Goal: Information Seeking & Learning: Find specific fact

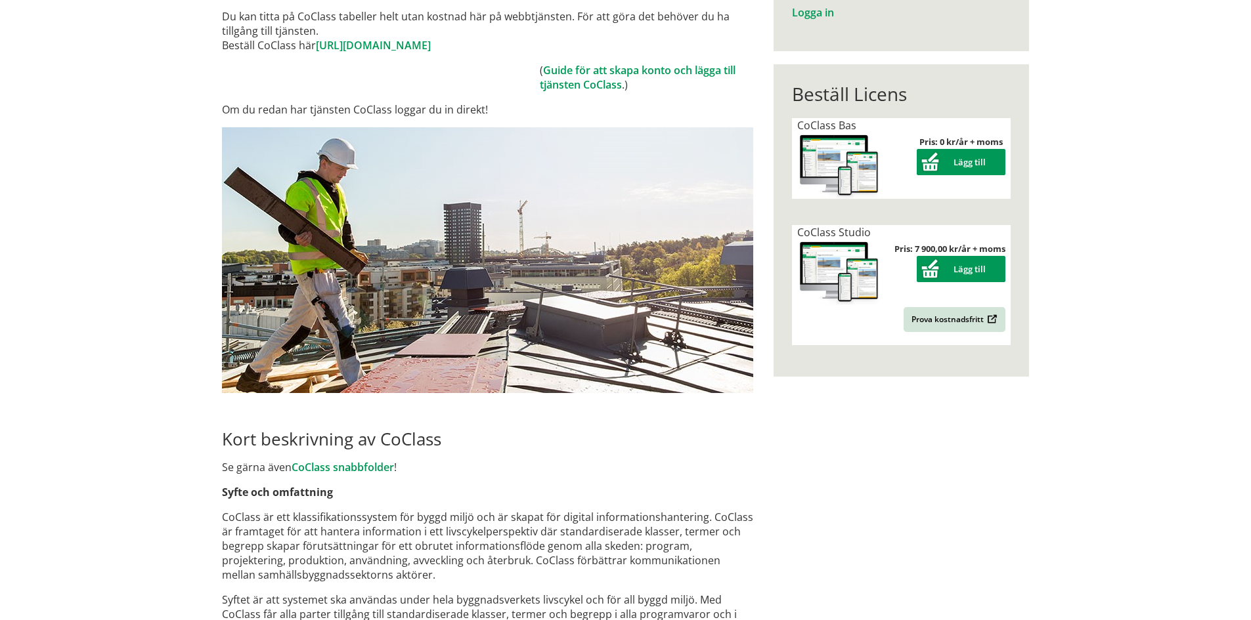
scroll to position [197, 0]
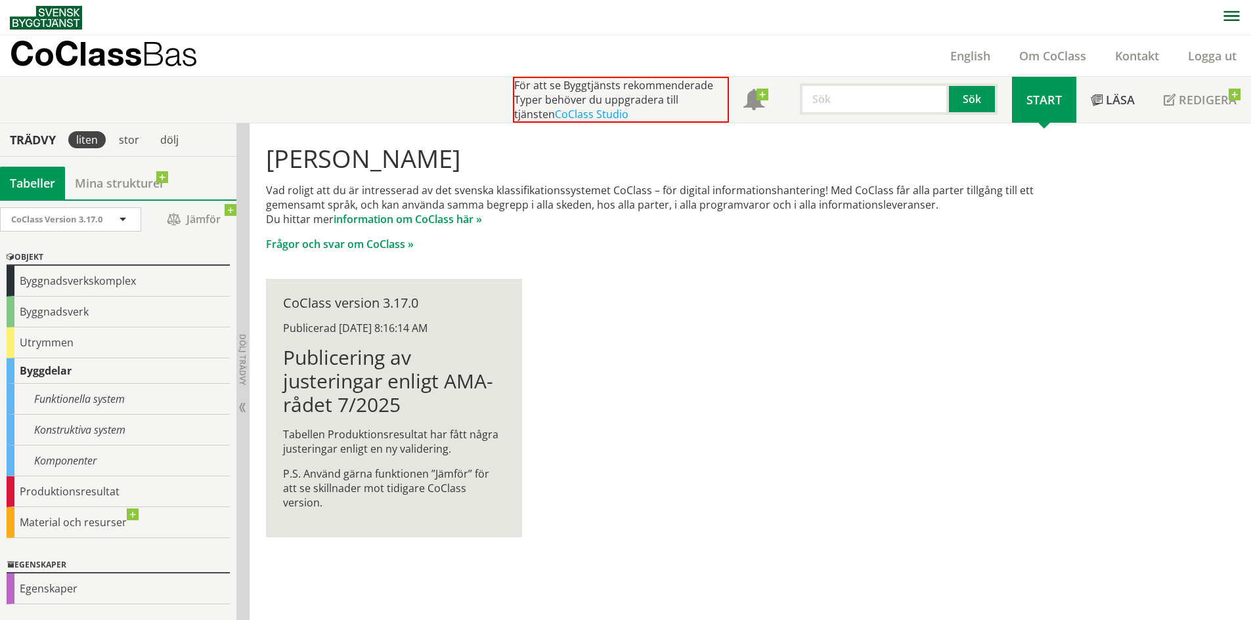
click at [64, 23] on img at bounding box center [46, 18] width 72 height 24
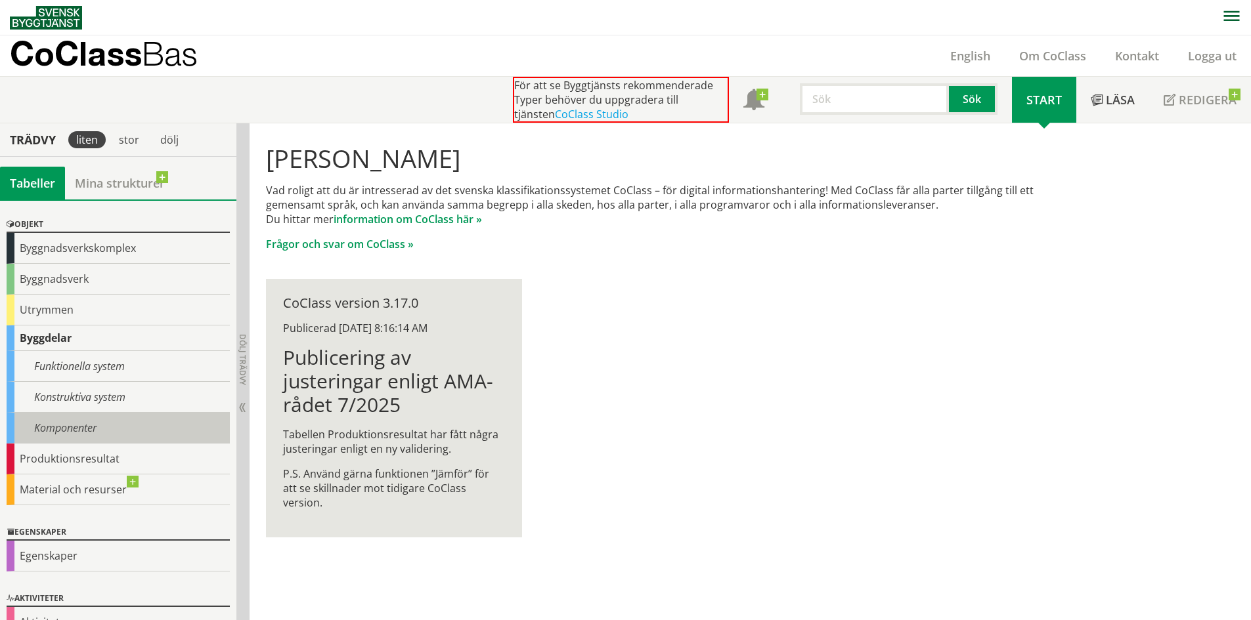
scroll to position [60, 0]
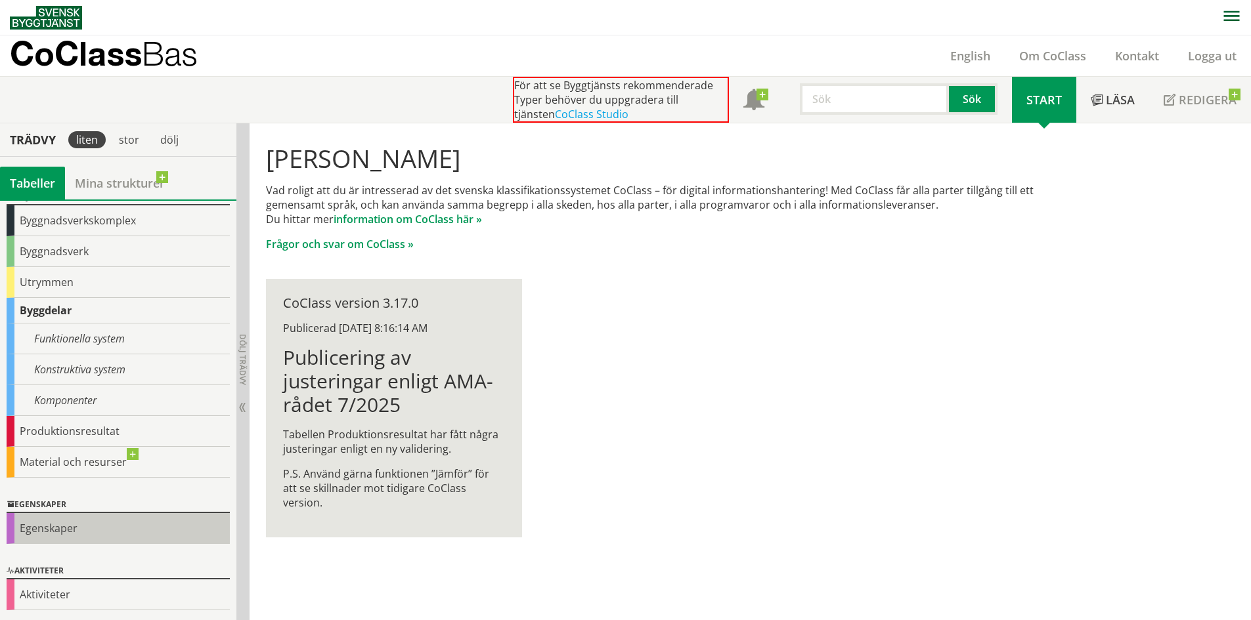
click at [154, 521] on div "Egenskaper" at bounding box center [118, 528] width 223 height 31
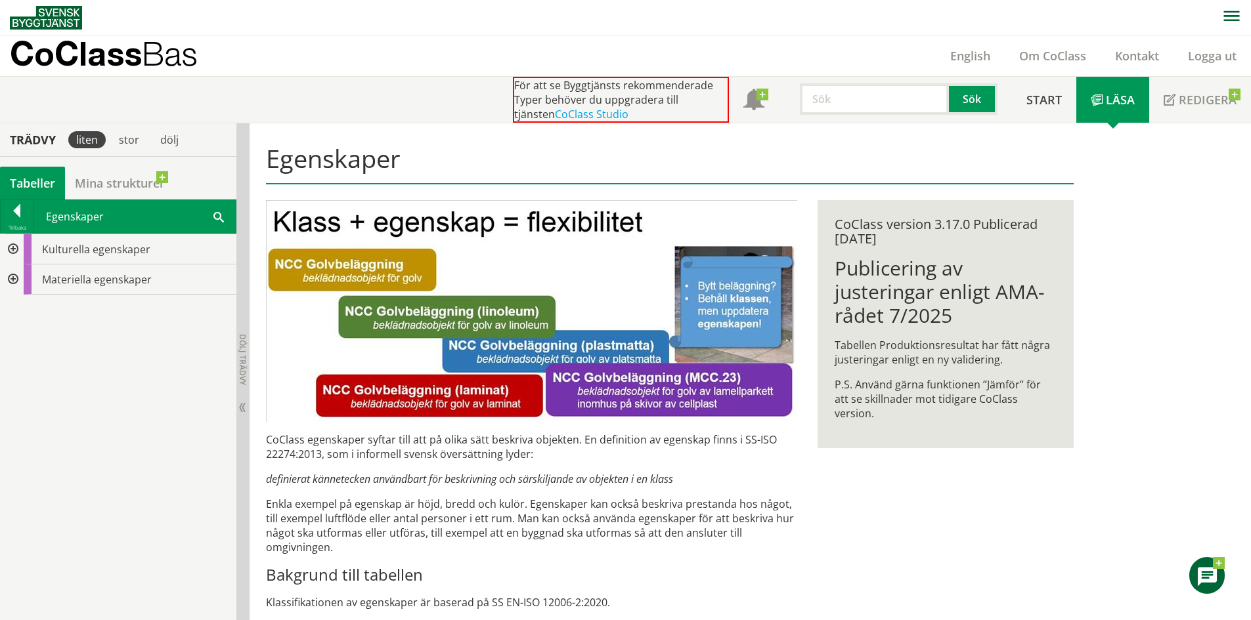
click at [15, 284] on div at bounding box center [12, 280] width 24 height 30
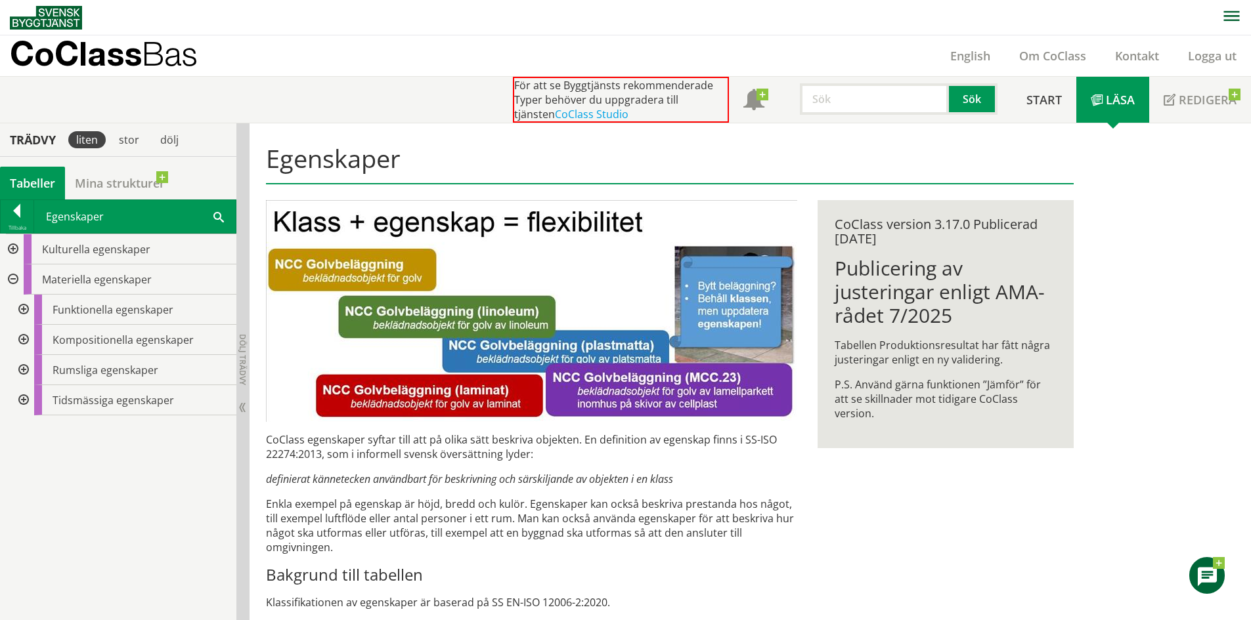
click at [19, 303] on div at bounding box center [23, 310] width 24 height 30
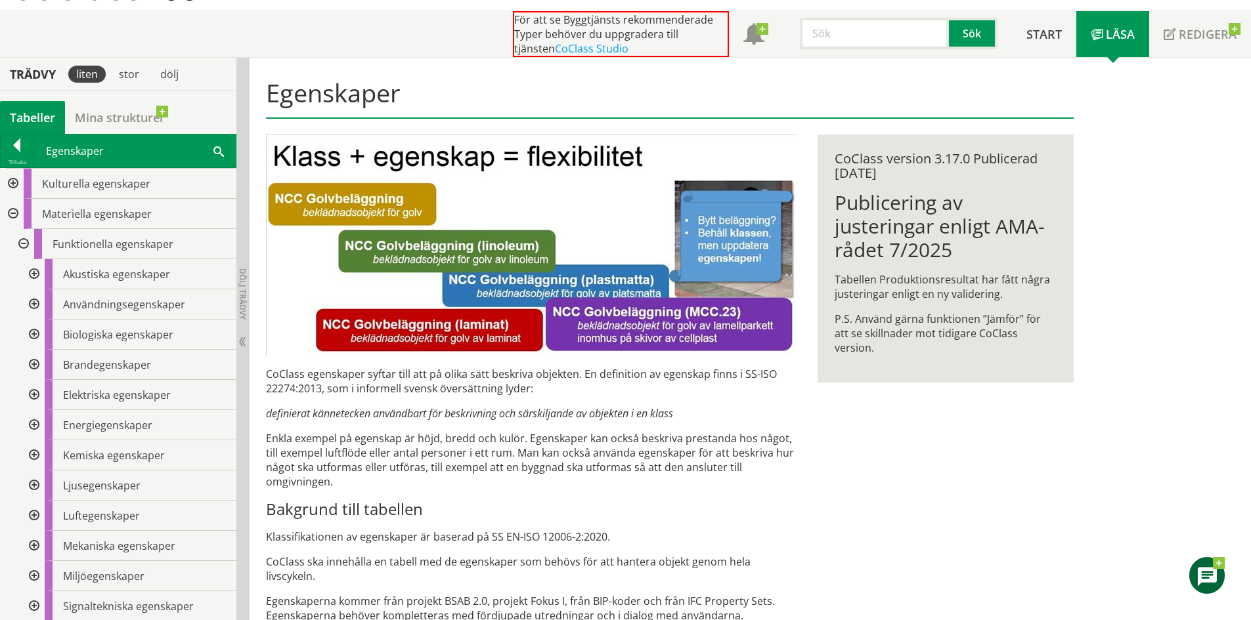
click at [836, 36] on input "text" at bounding box center [874, 34] width 149 height 32
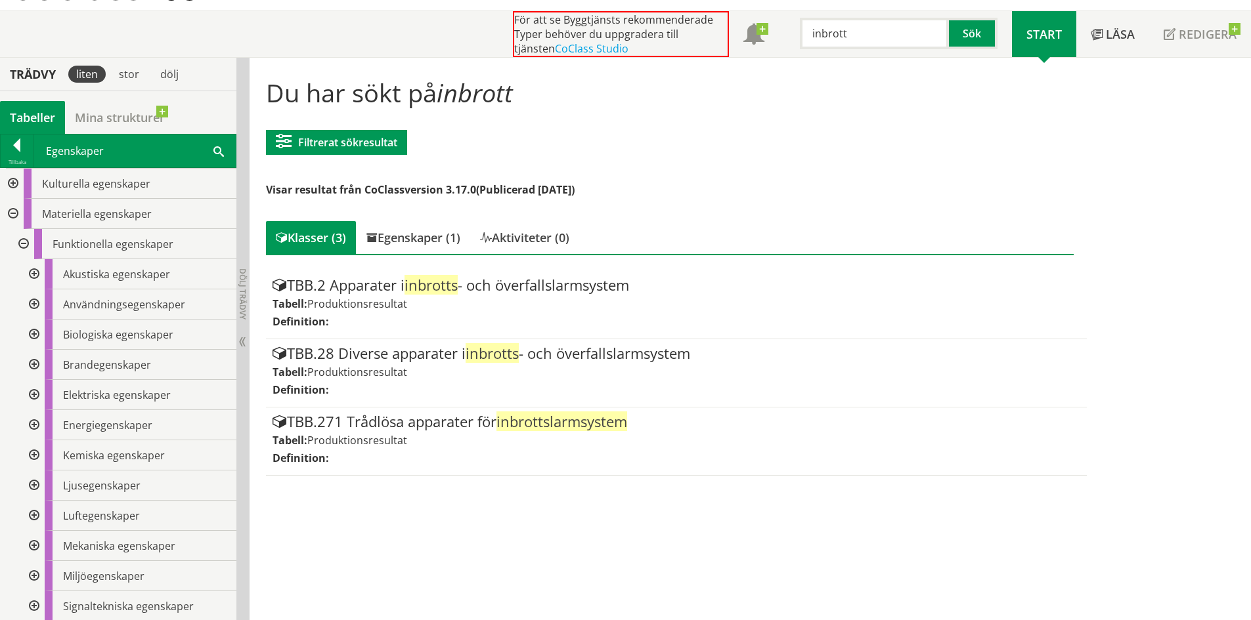
click at [12, 184] on div at bounding box center [12, 184] width 24 height 30
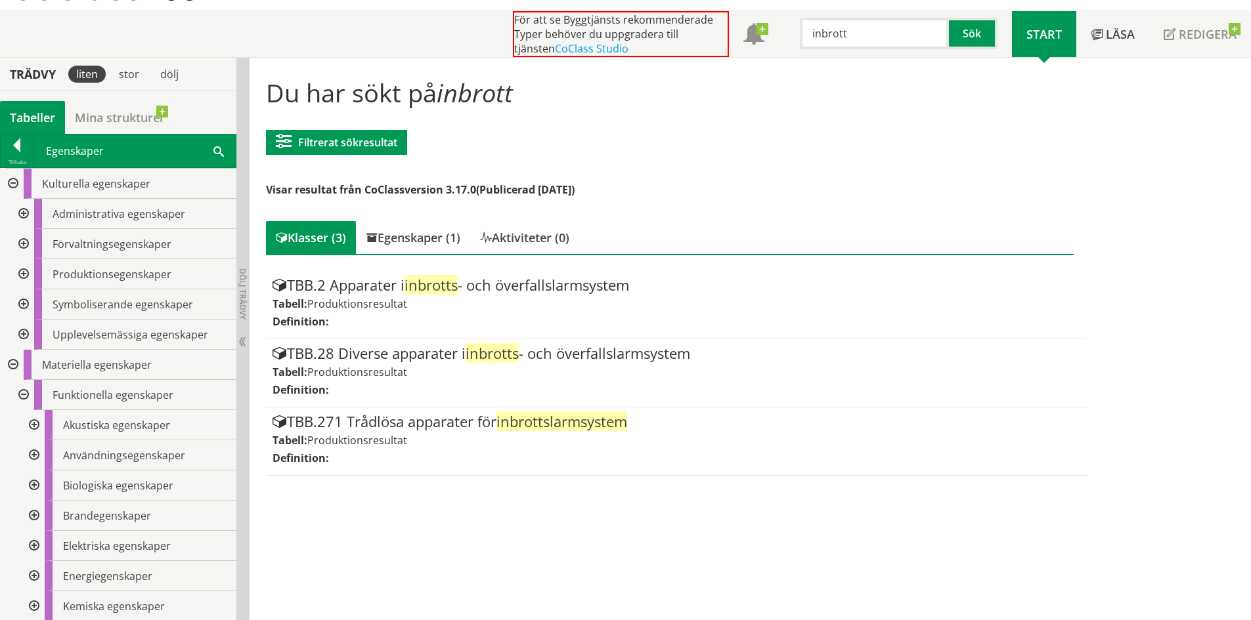
click at [28, 244] on div at bounding box center [23, 244] width 24 height 30
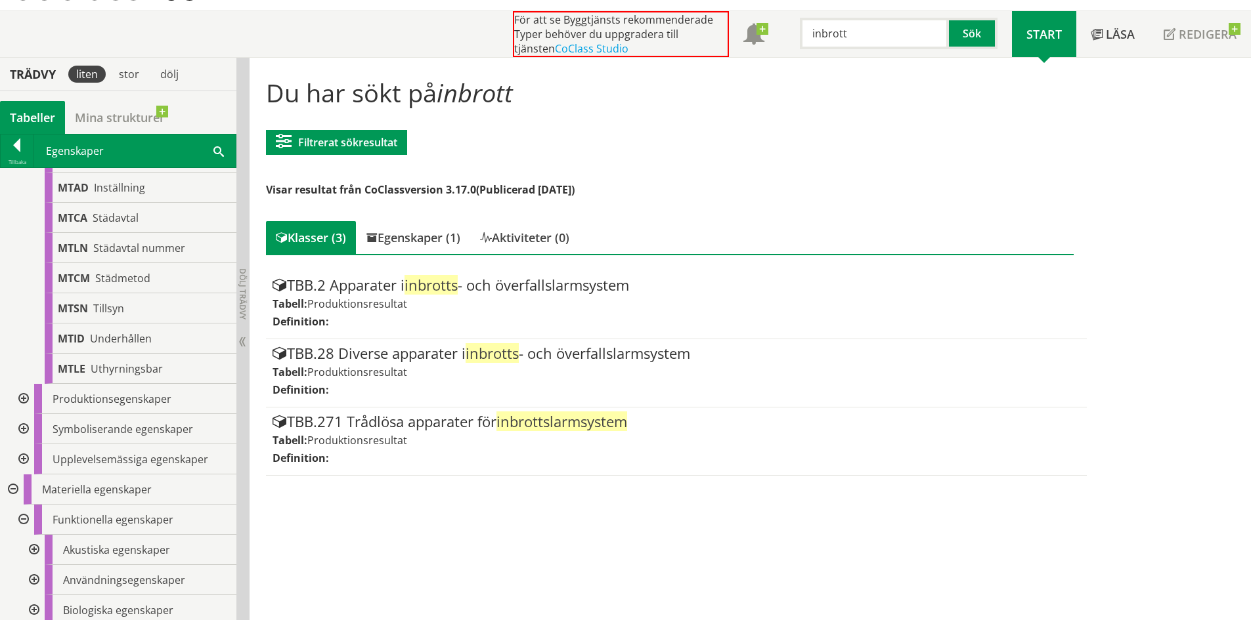
scroll to position [394, 0]
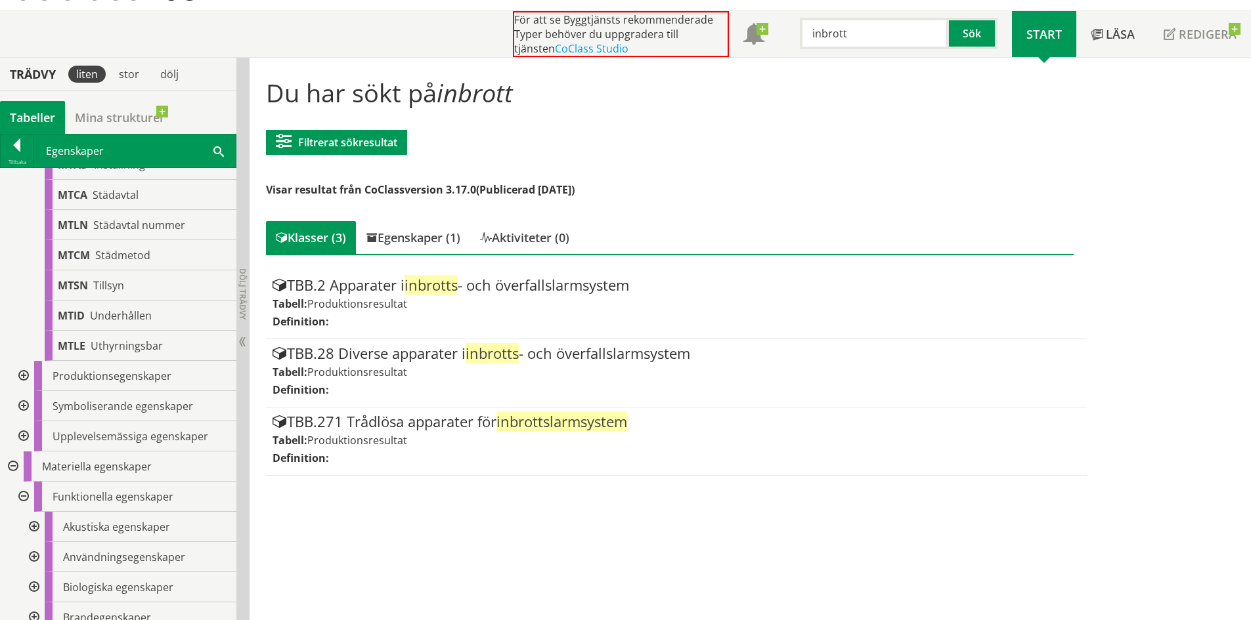
click at [25, 376] on div at bounding box center [23, 376] width 24 height 30
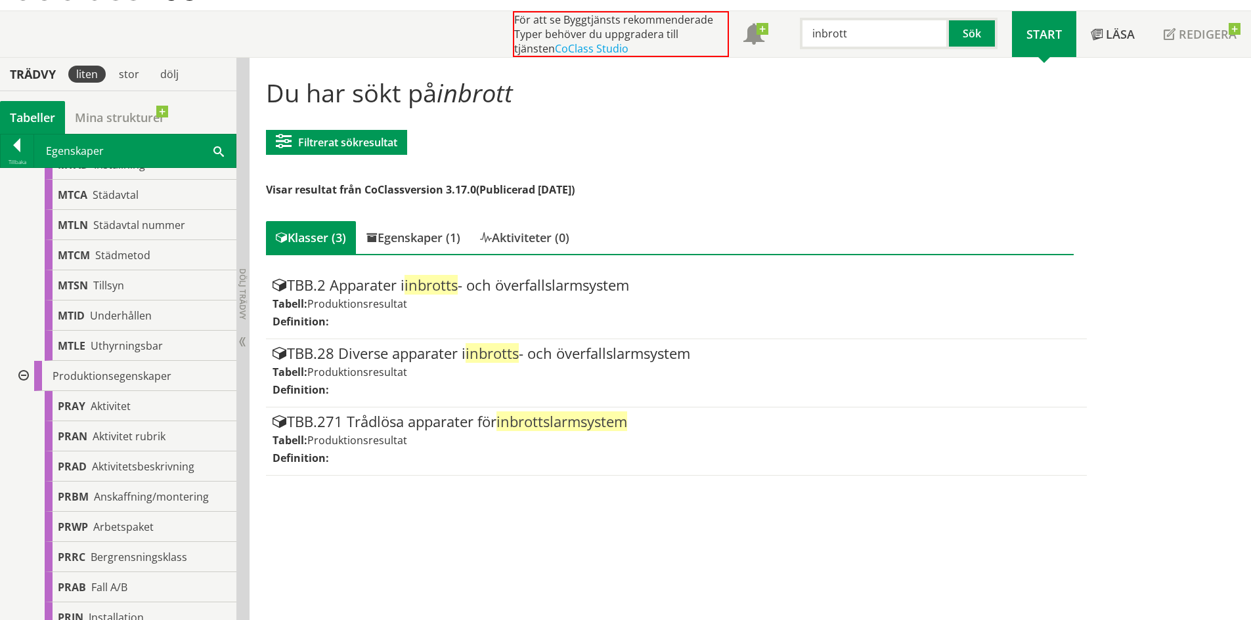
click at [25, 377] on div at bounding box center [23, 376] width 24 height 30
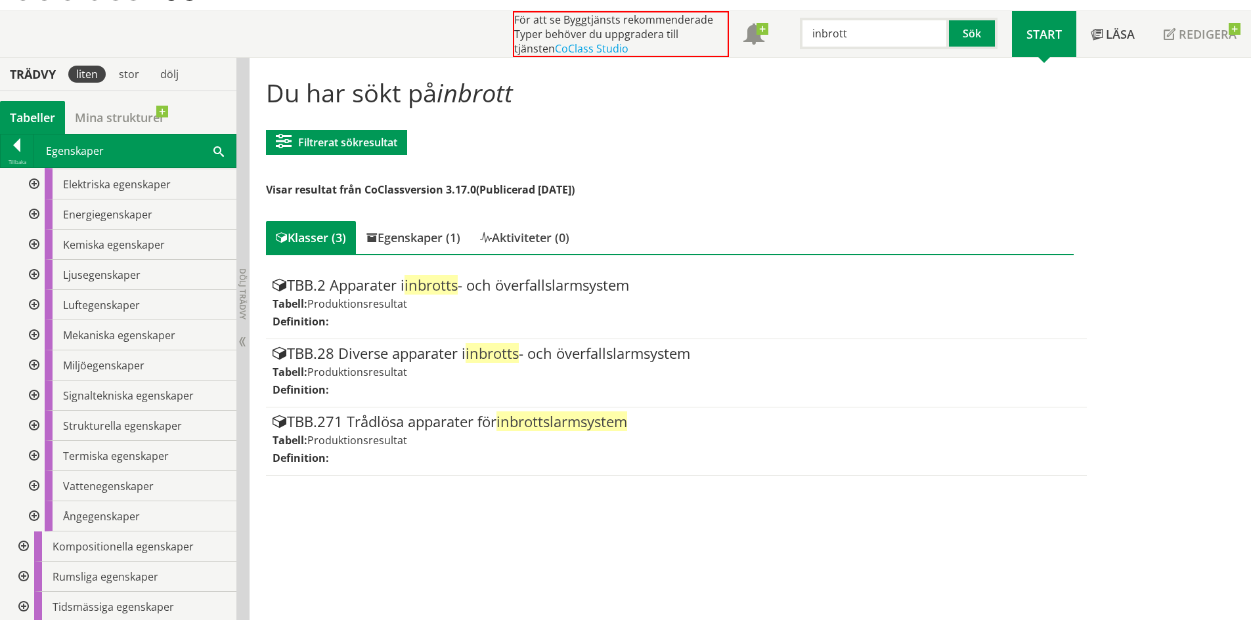
scroll to position [859, 0]
click at [33, 424] on div at bounding box center [33, 424] width 24 height 30
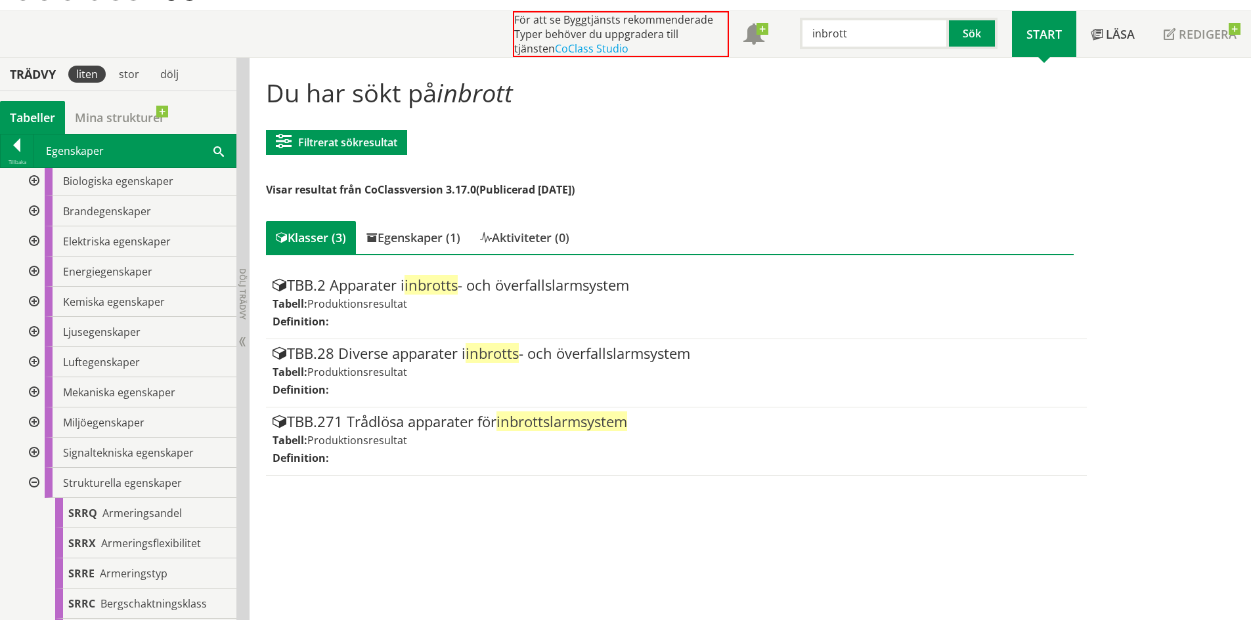
scroll to position [794, 0]
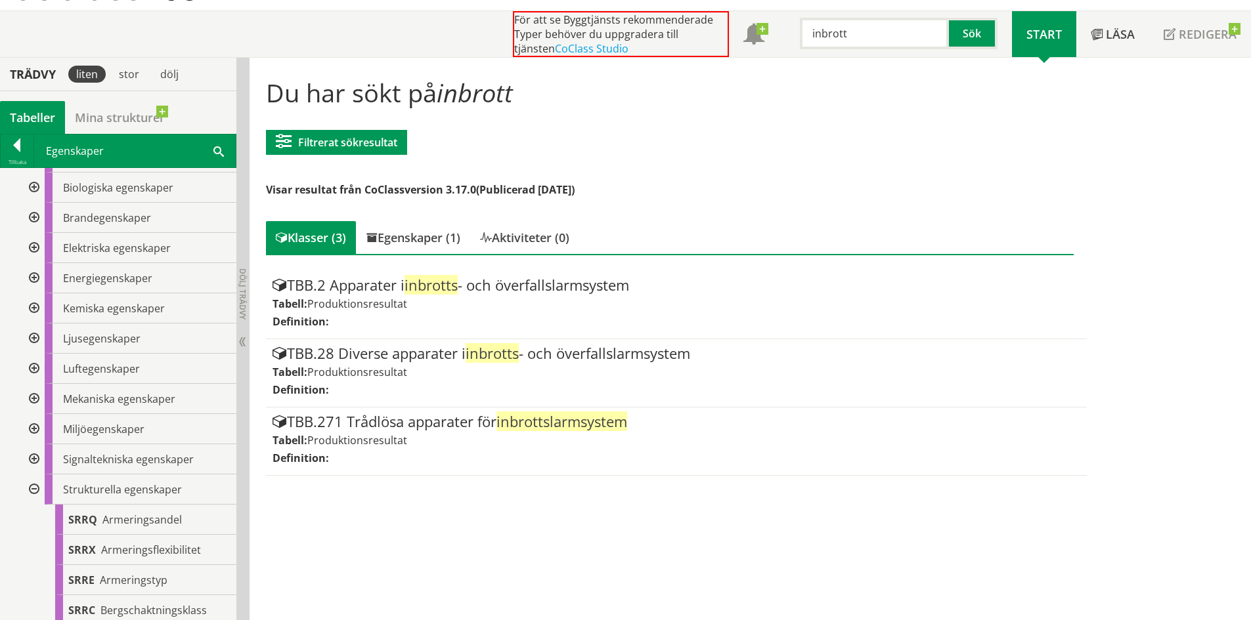
click at [28, 490] on div at bounding box center [33, 490] width 24 height 30
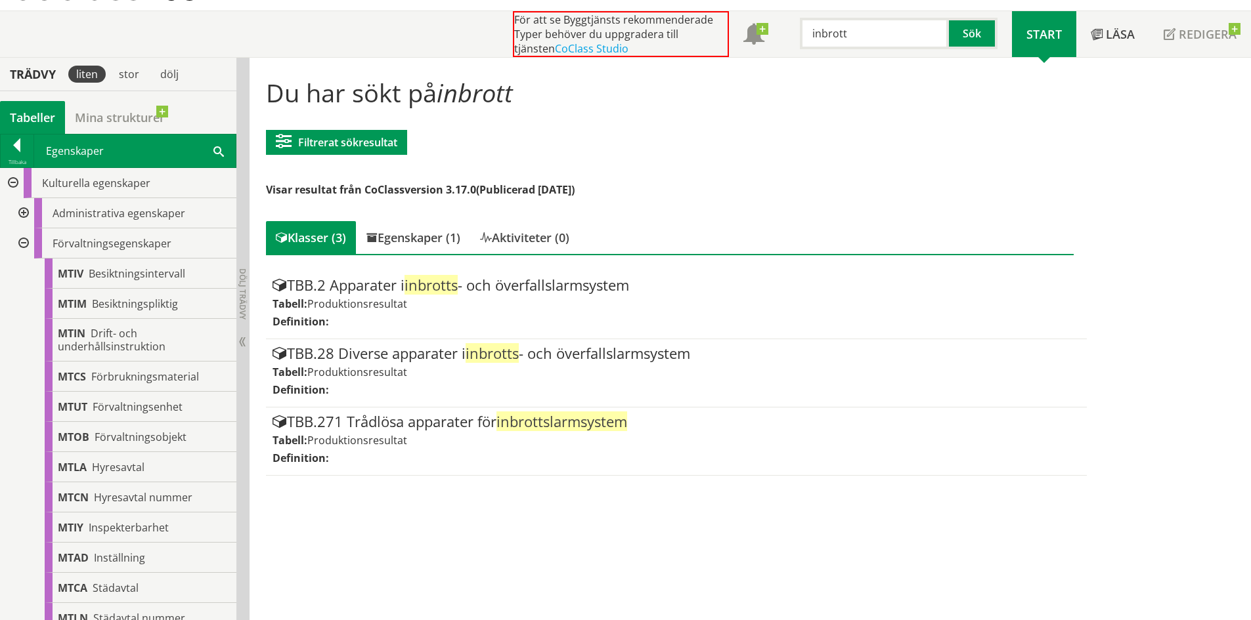
scroll to position [0, 0]
click at [16, 215] on div at bounding box center [23, 214] width 24 height 30
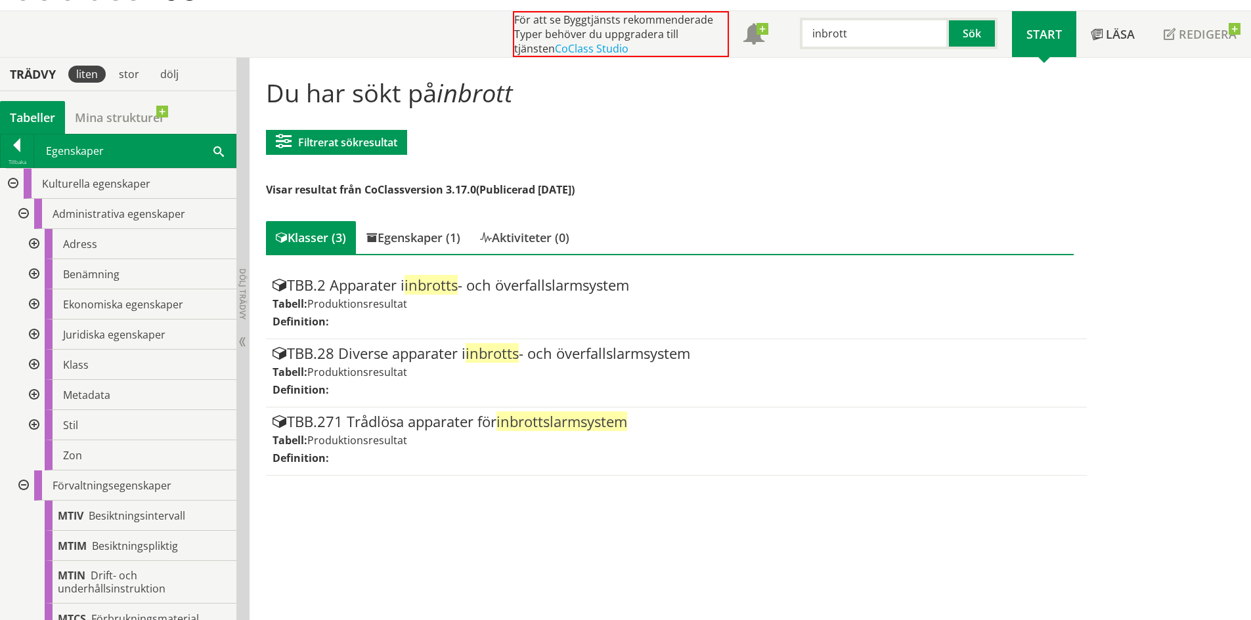
click at [28, 364] on div at bounding box center [33, 365] width 24 height 30
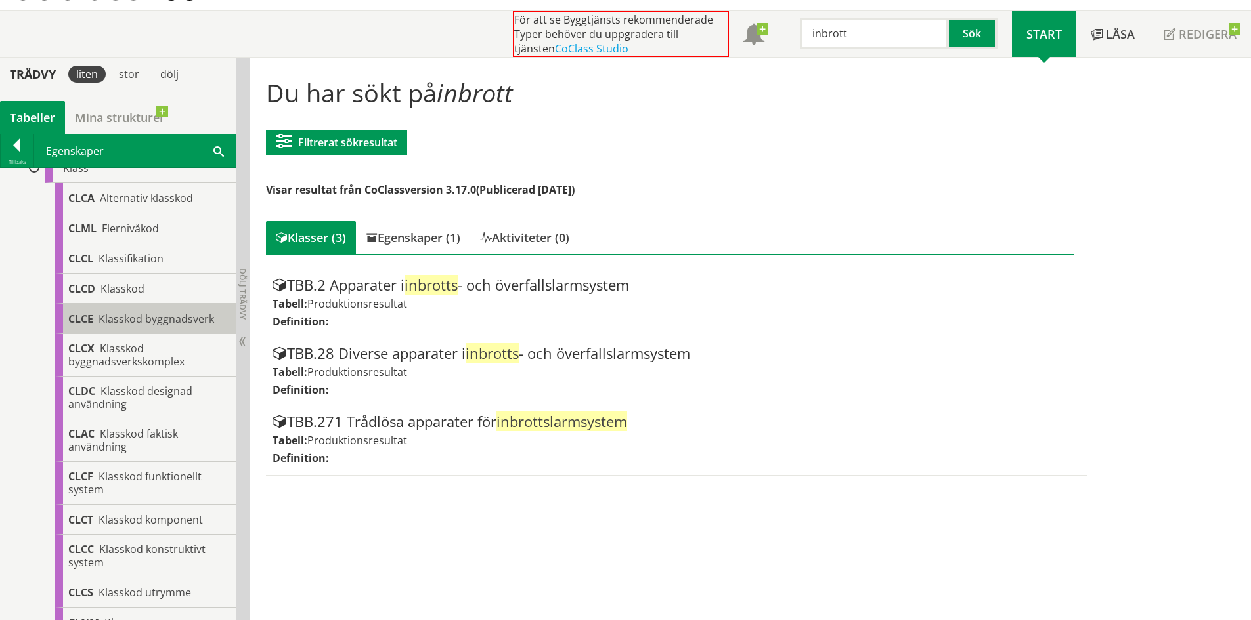
scroll to position [263, 0]
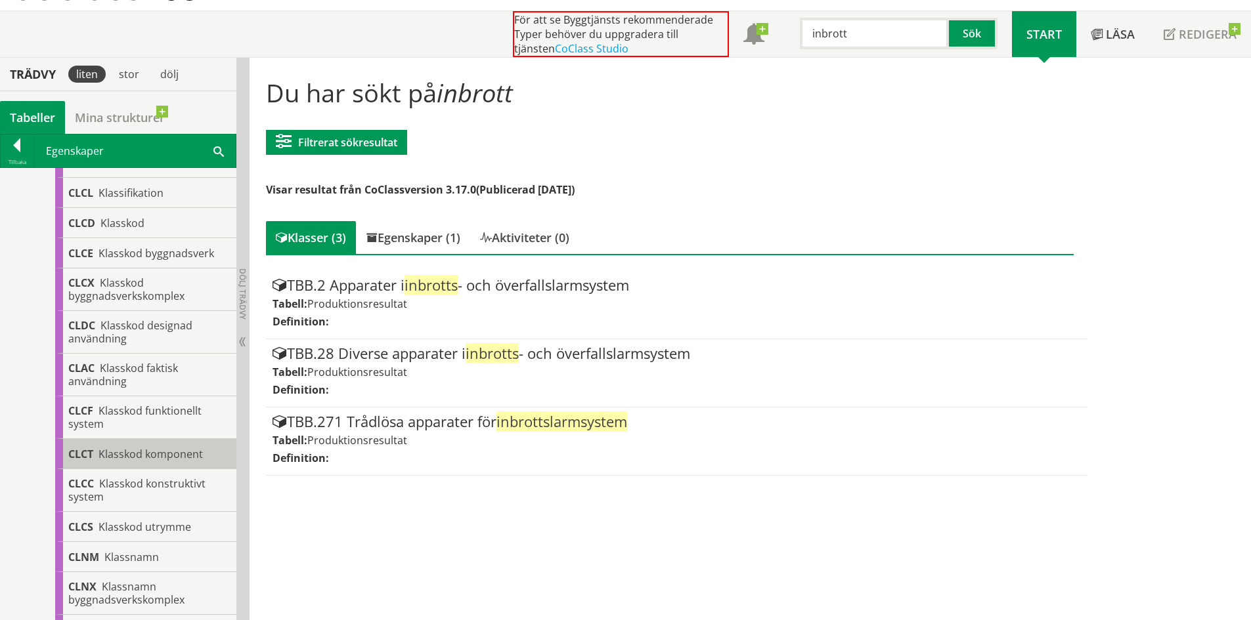
click at [162, 454] on body "AMA AMA Beskrivningsverktyg AMA Funktion BSAB Bygginfo Byggjura Byggkatalogen B…" at bounding box center [625, 244] width 1251 height 620
click at [140, 464] on div "CLCT Klasskod komponent" at bounding box center [145, 454] width 181 height 30
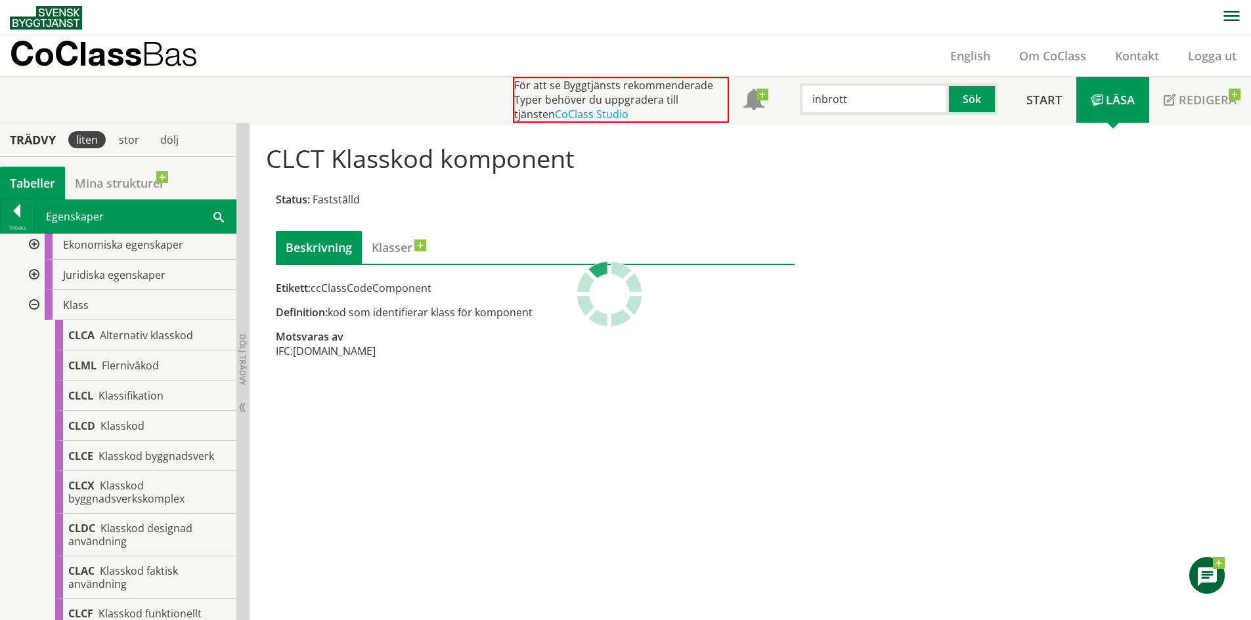
scroll to position [66, 0]
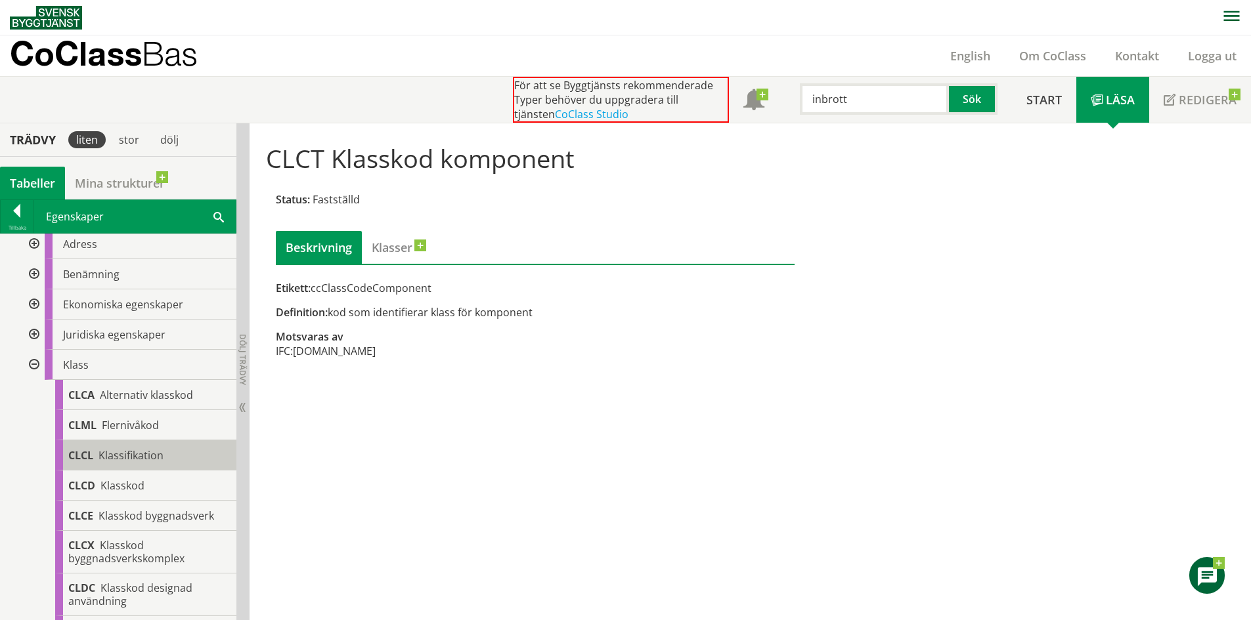
click at [154, 461] on span "Klassifikation" at bounding box center [130, 455] width 65 height 14
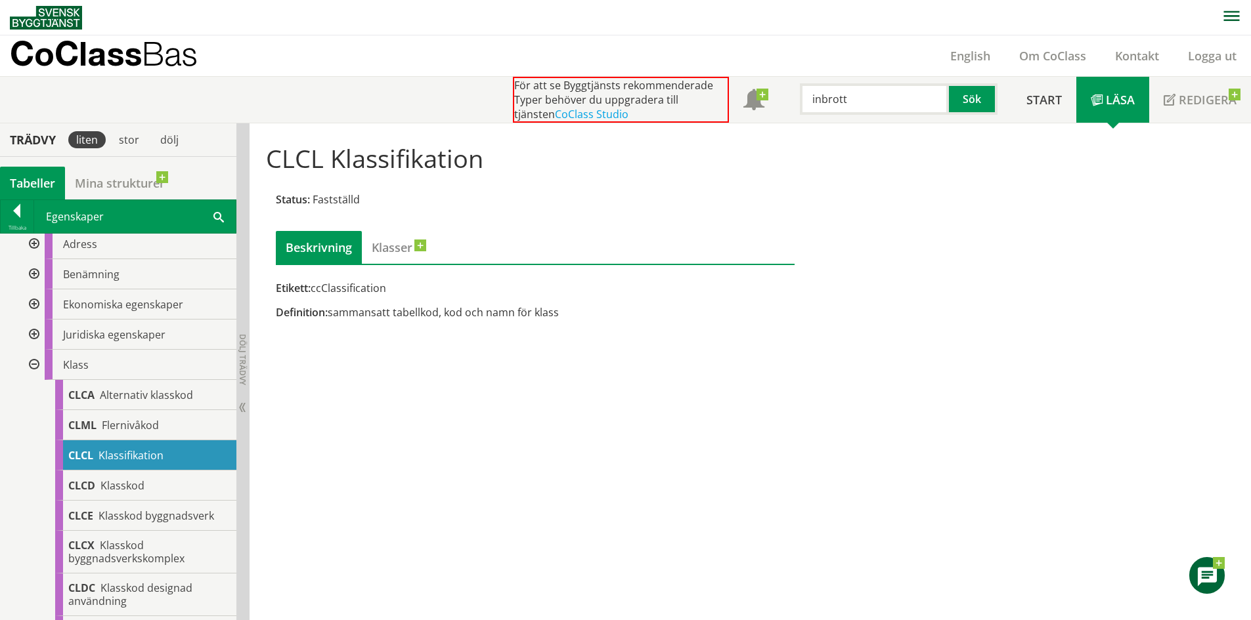
click at [326, 289] on div "Etikett: ccClassification" at bounding box center [535, 288] width 519 height 14
drag, startPoint x: 314, startPoint y: 289, endPoint x: 386, endPoint y: 288, distance: 72.2
click at [386, 288] on div "Etikett: ccClassification" at bounding box center [535, 288] width 519 height 14
click at [376, 288] on div "Etikett: ccClassification" at bounding box center [535, 288] width 519 height 14
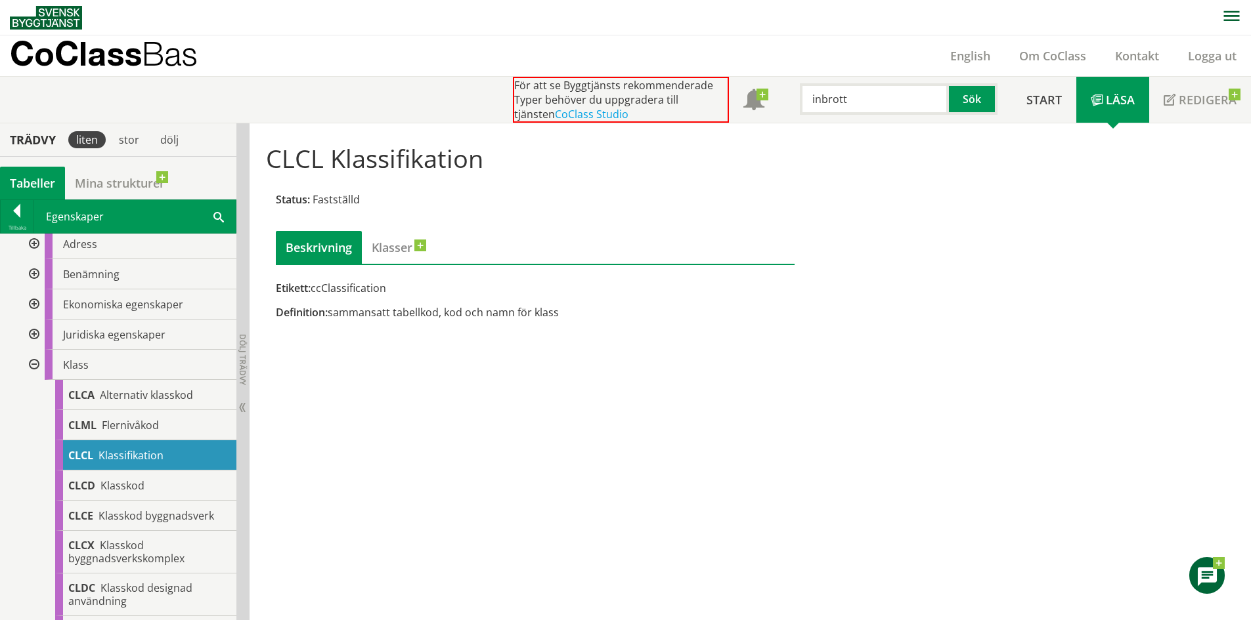
click at [376, 288] on div "Etikett: ccClassification" at bounding box center [535, 288] width 519 height 14
click at [793, 412] on div "CLCL Klassifikation Status: Fastställd Beskrivning Klasser Etikett: ccClassific…" at bounding box center [749, 372] width 1001 height 498
drag, startPoint x: 875, startPoint y: 102, endPoint x: 741, endPoint y: 70, distance: 137.9
click at [733, 72] on header "CoClass Bas English Om CoClass Kontakt Logga ut För att se Byggtjänsts rekommen…" at bounding box center [625, 79] width 1251 height 88
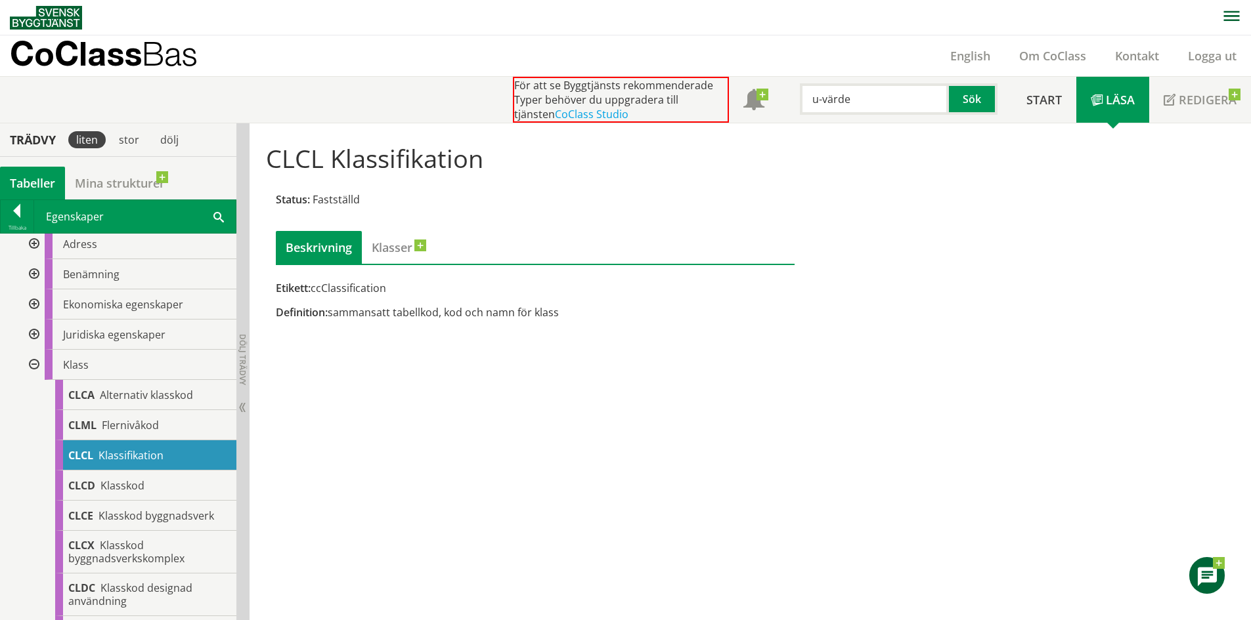
drag, startPoint x: 778, startPoint y: 85, endPoint x: 673, endPoint y: 90, distance: 105.1
click at [655, 90] on div "För att se Byggtjänsts rekommenderade Typer behöver du uppgradera till tjänsten…" at bounding box center [762, 100] width 499 height 46
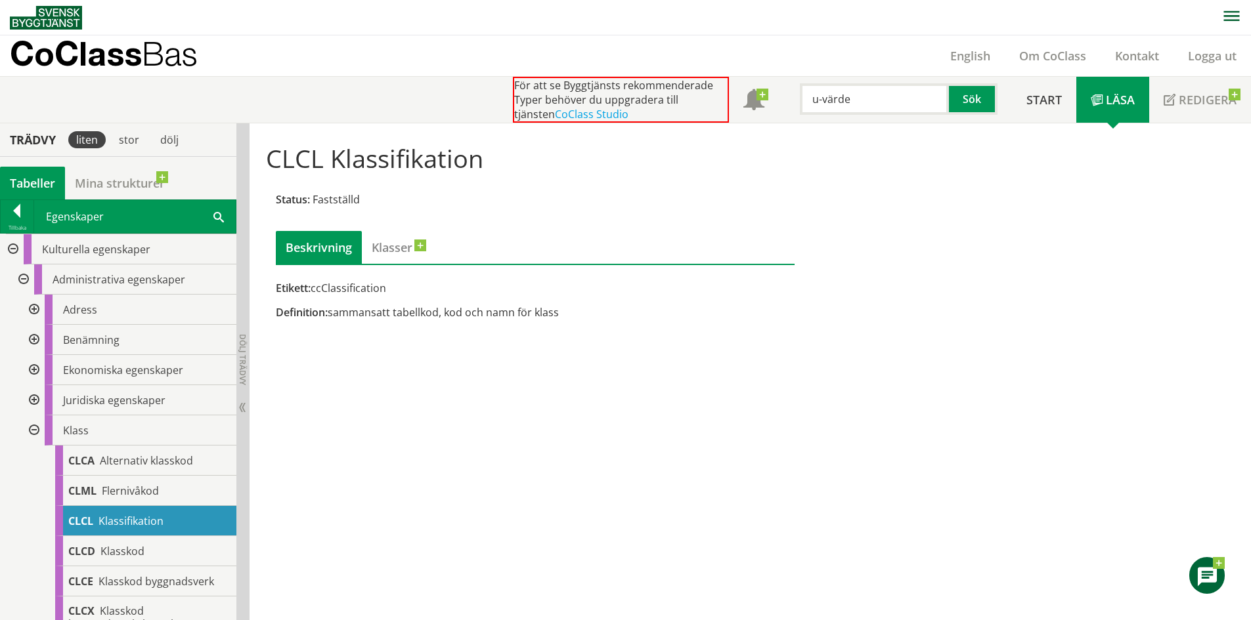
paste input "Värmemotstånd"
type input "Värmemotstånd"
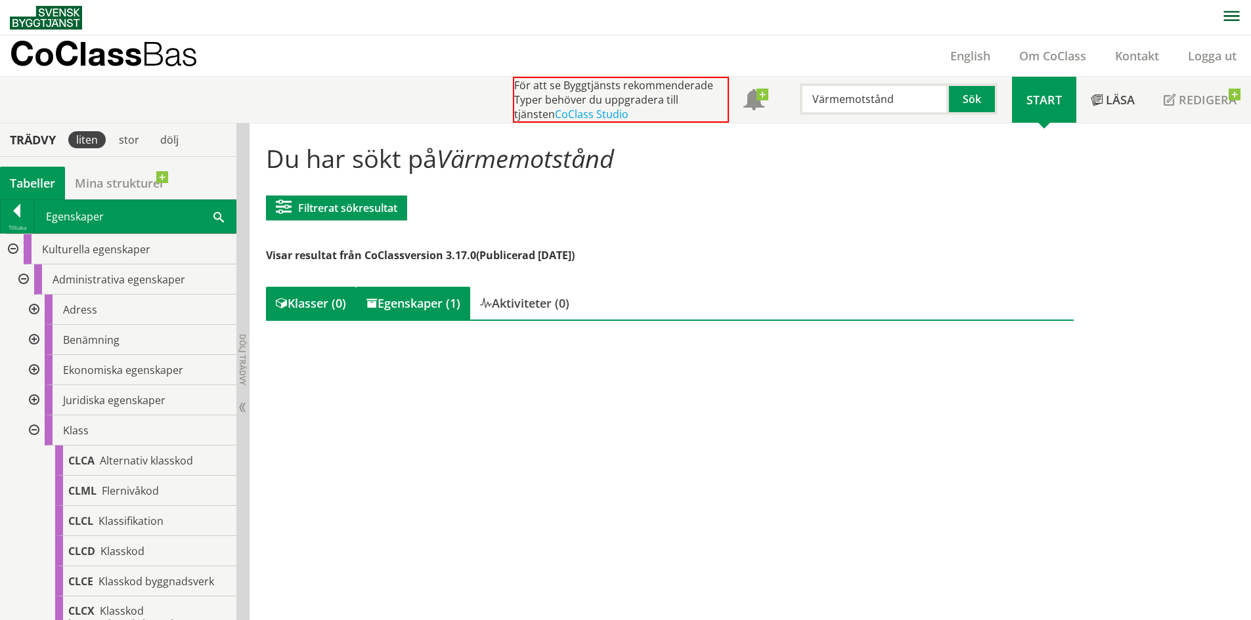
click at [440, 304] on div "Egenskaper (1)" at bounding box center [413, 303] width 114 height 33
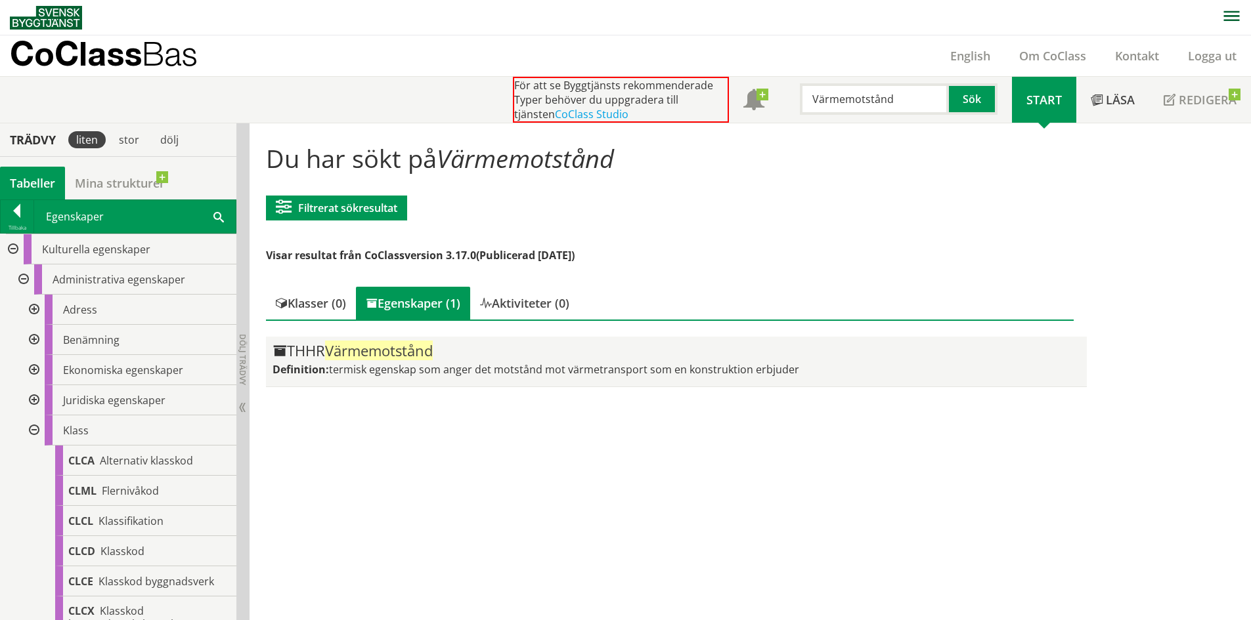
click at [435, 363] on span "termisk egenskap som anger det motstånd mot värmetransport som en konstruktion …" at bounding box center [564, 369] width 470 height 14
click at [389, 354] on span "Värmemotstånd" at bounding box center [379, 351] width 108 height 20
click at [297, 357] on div "THHR Värmemotstånd" at bounding box center [675, 351] width 807 height 16
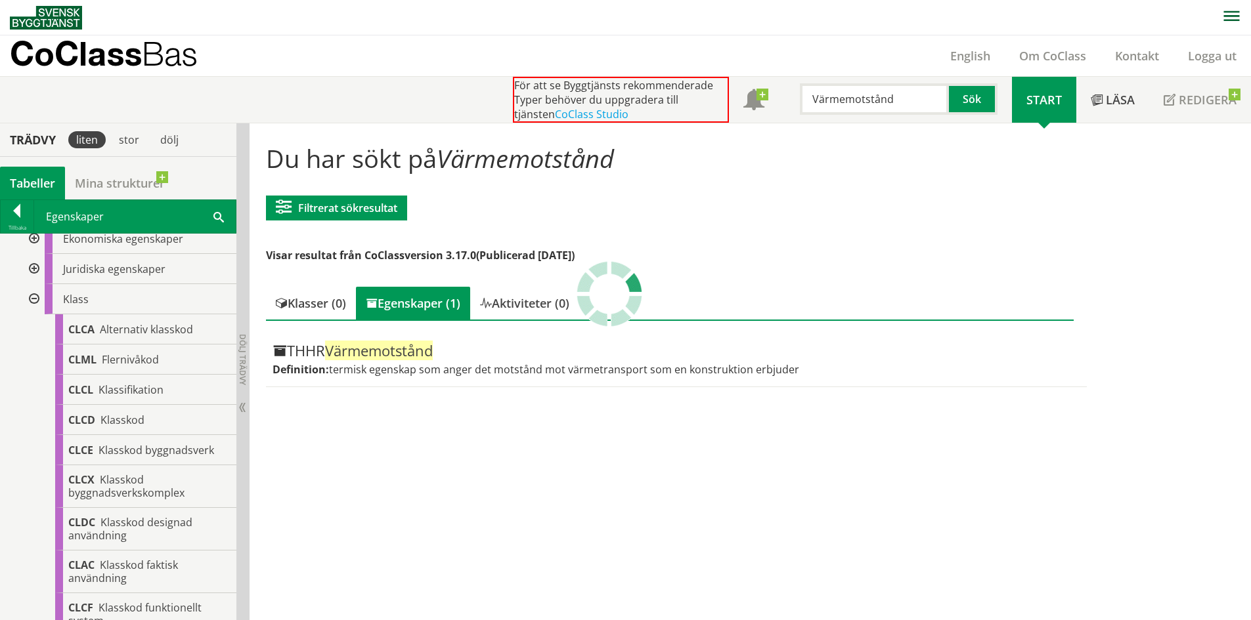
scroll to position [66, 0]
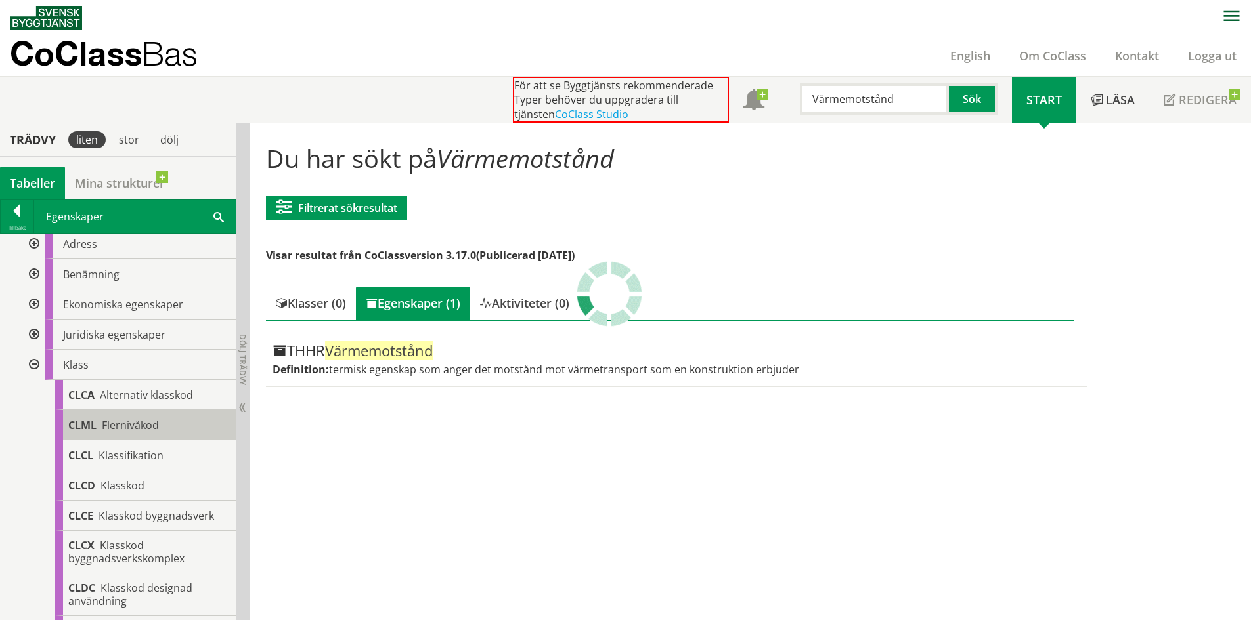
click at [124, 421] on span "Flernivåkod" at bounding box center [130, 425] width 57 height 14
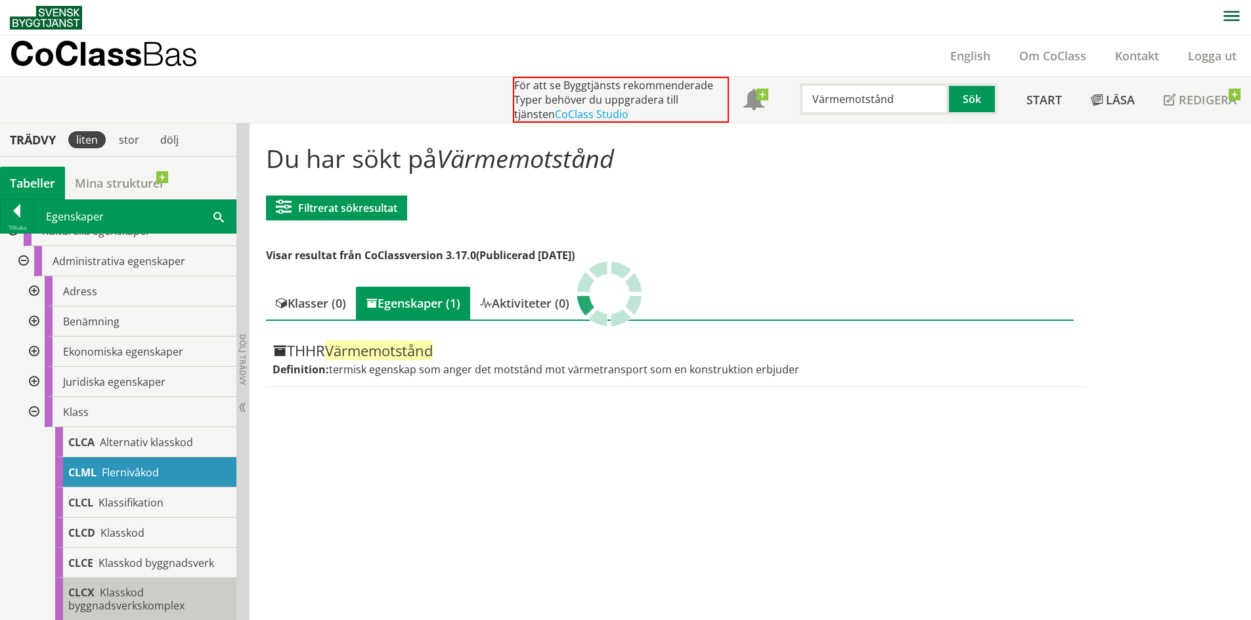
scroll to position [0, 0]
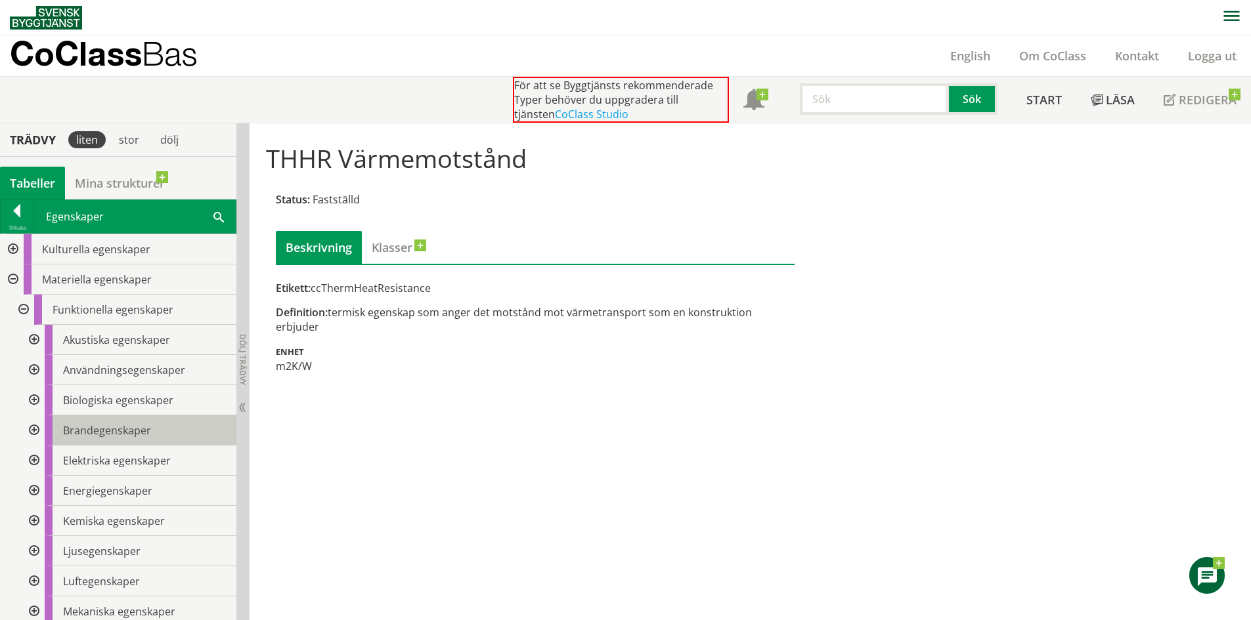
click at [131, 436] on span "Brandegenskaper" at bounding box center [107, 430] width 88 height 14
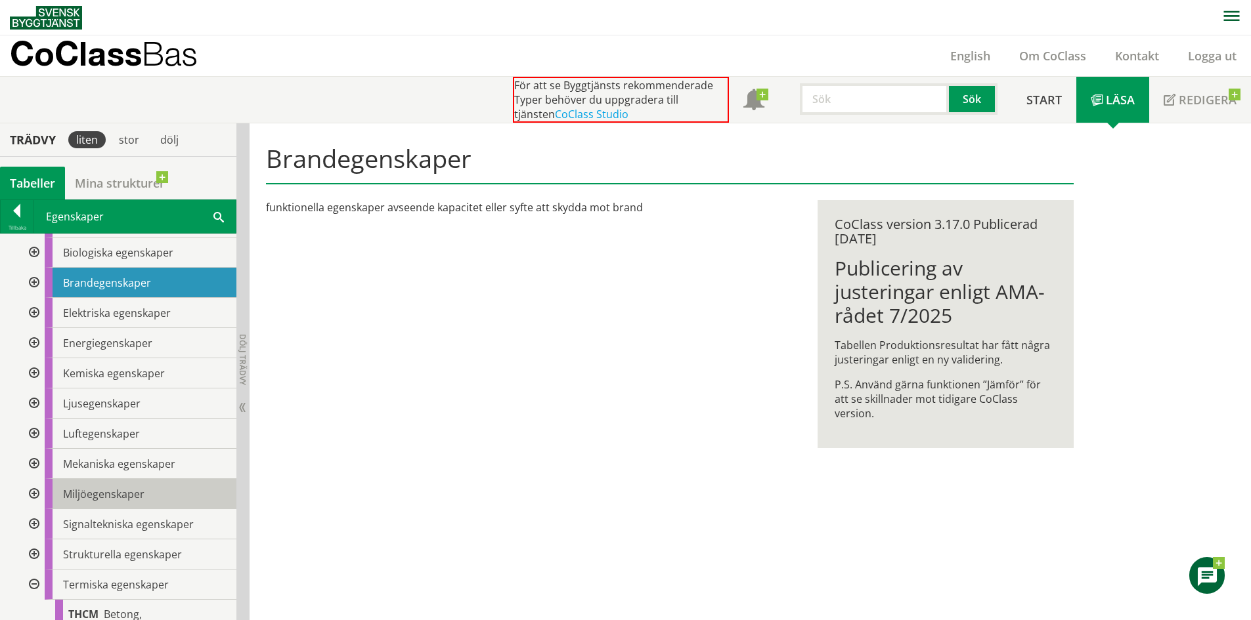
scroll to position [197, 0]
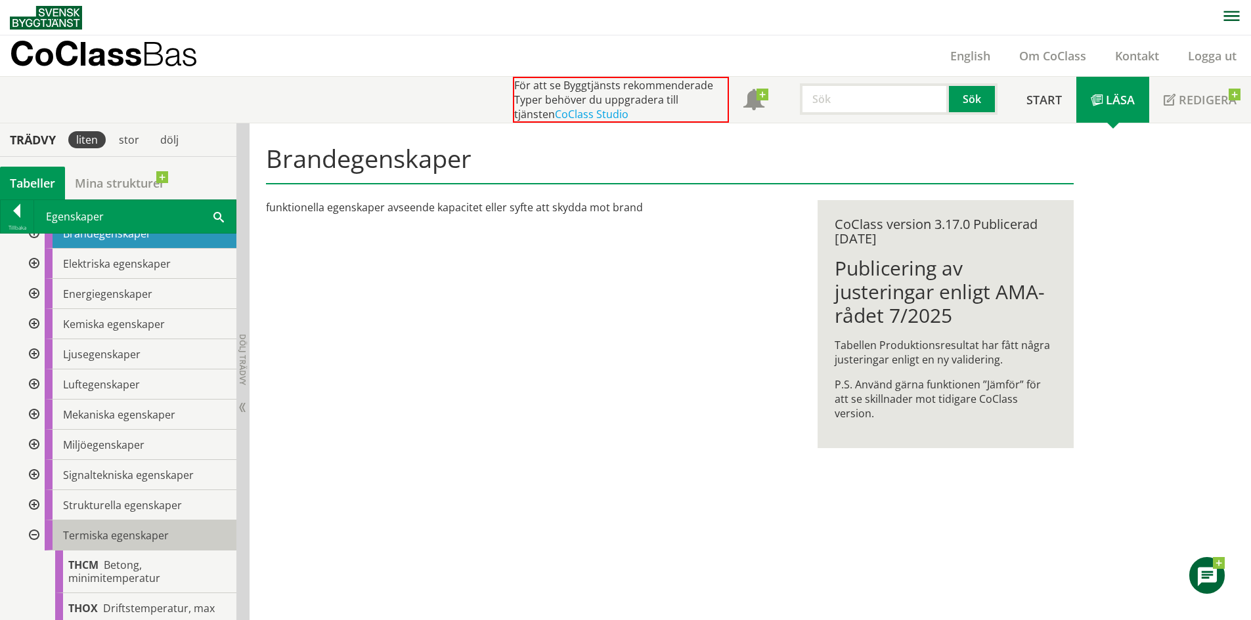
click at [141, 536] on span "Termiska egenskaper" at bounding box center [116, 536] width 106 height 14
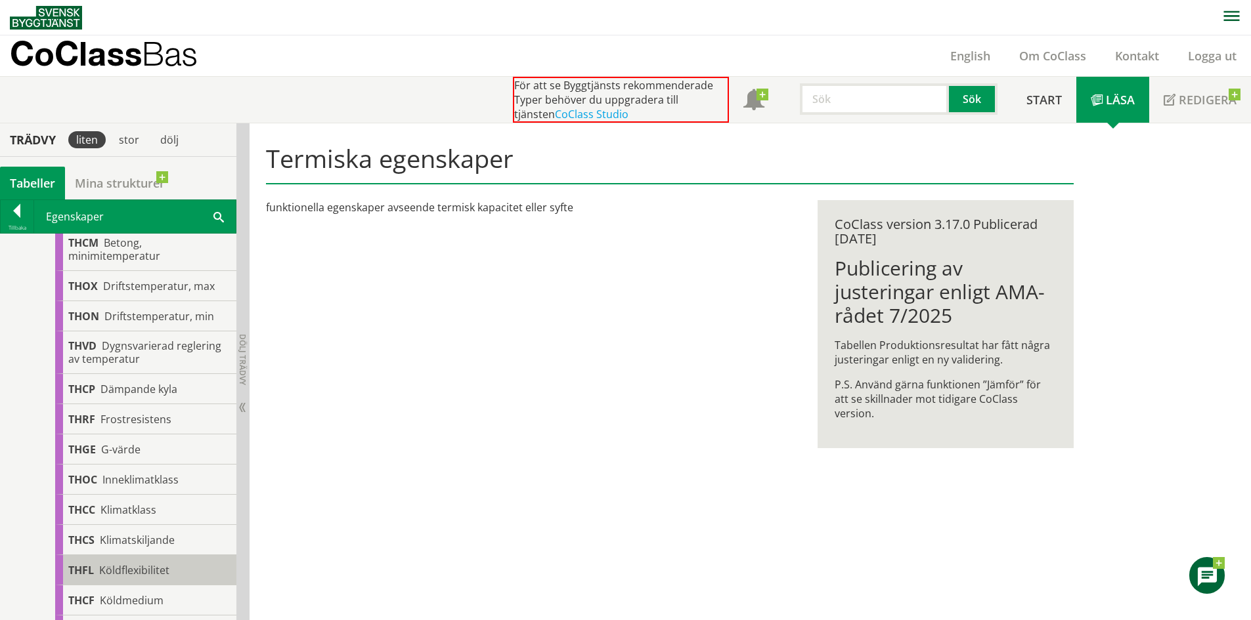
scroll to position [525, 0]
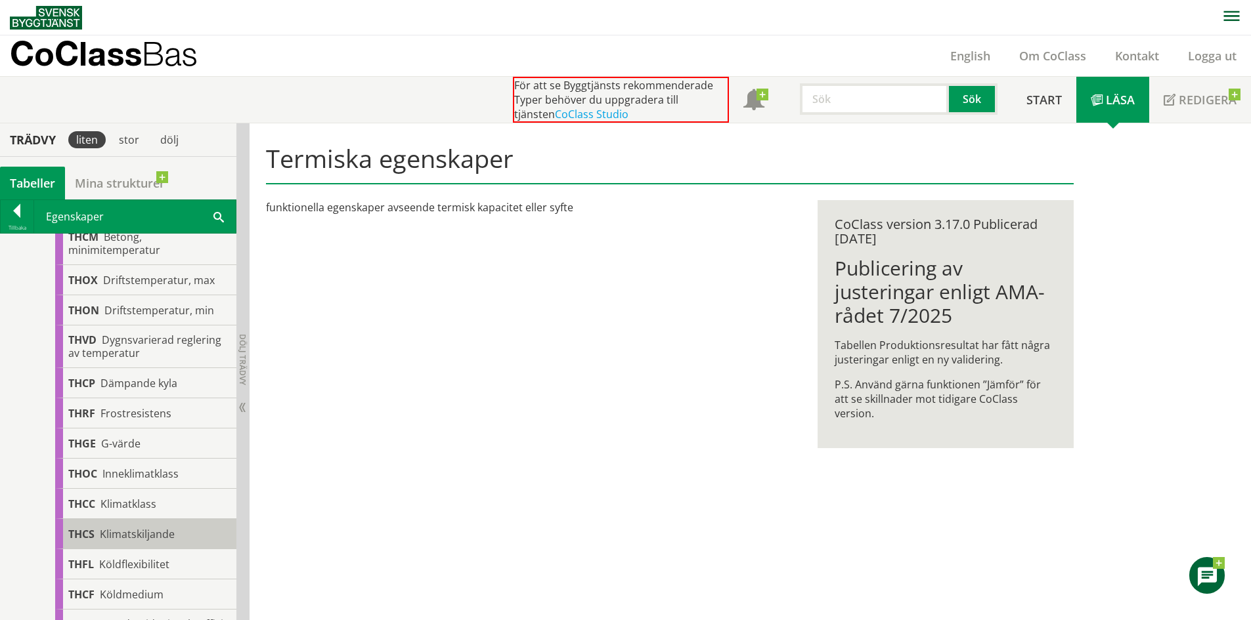
drag, startPoint x: 183, startPoint y: 510, endPoint x: 192, endPoint y: 523, distance: 15.5
click at [182, 511] on div "THCC Klimatklass" at bounding box center [145, 504] width 181 height 30
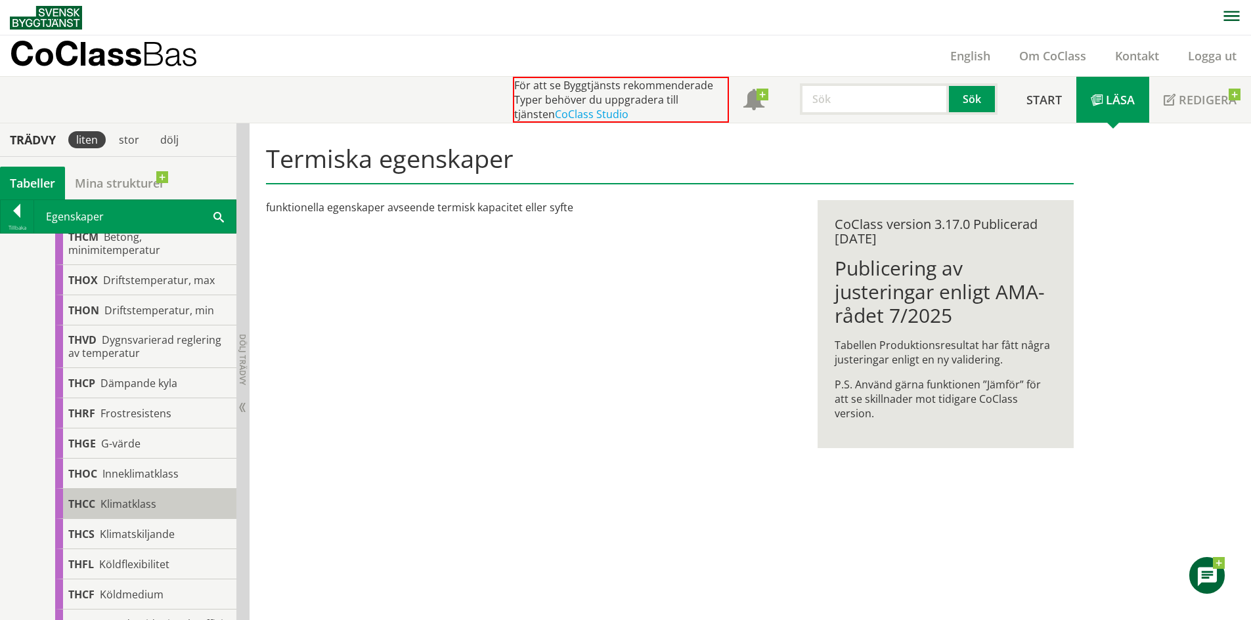
click at [165, 502] on div "THCC Klimatklass" at bounding box center [145, 504] width 181 height 30
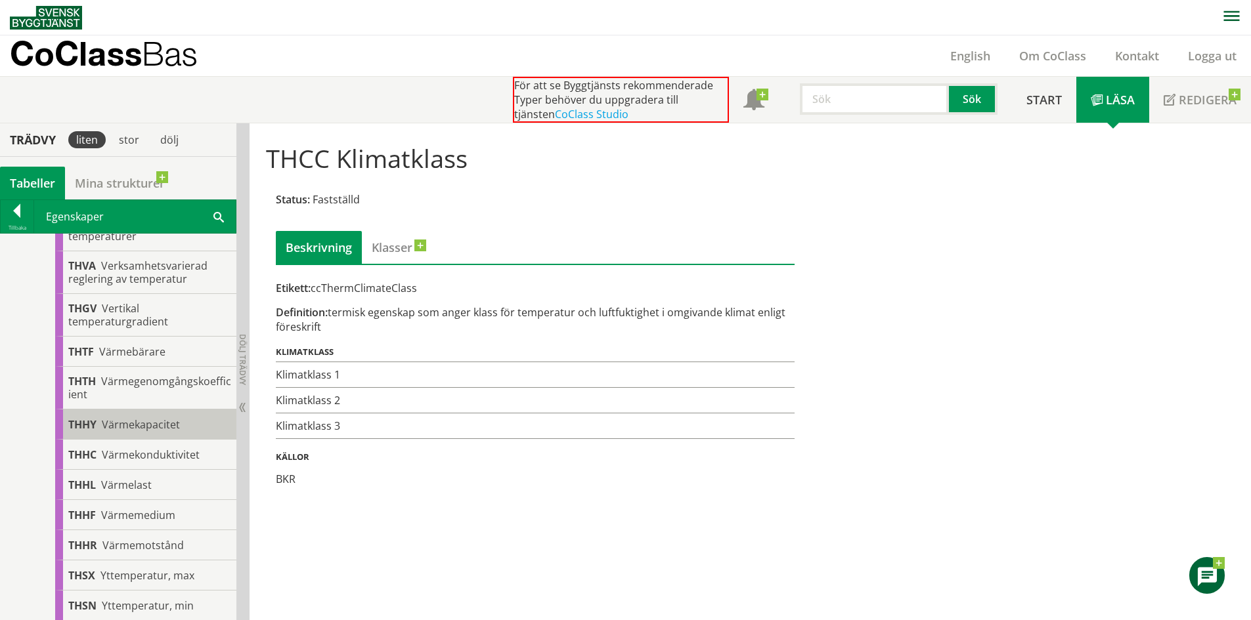
scroll to position [1247, 0]
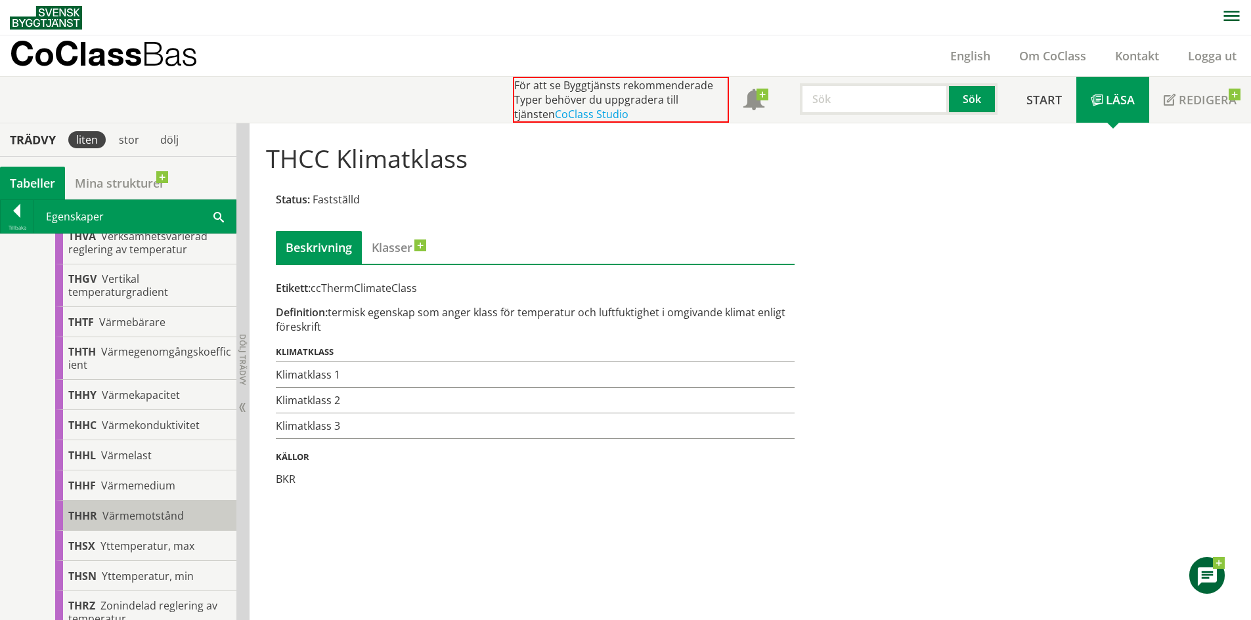
click at [171, 504] on div "THHR Värmemotstånd" at bounding box center [145, 516] width 181 height 30
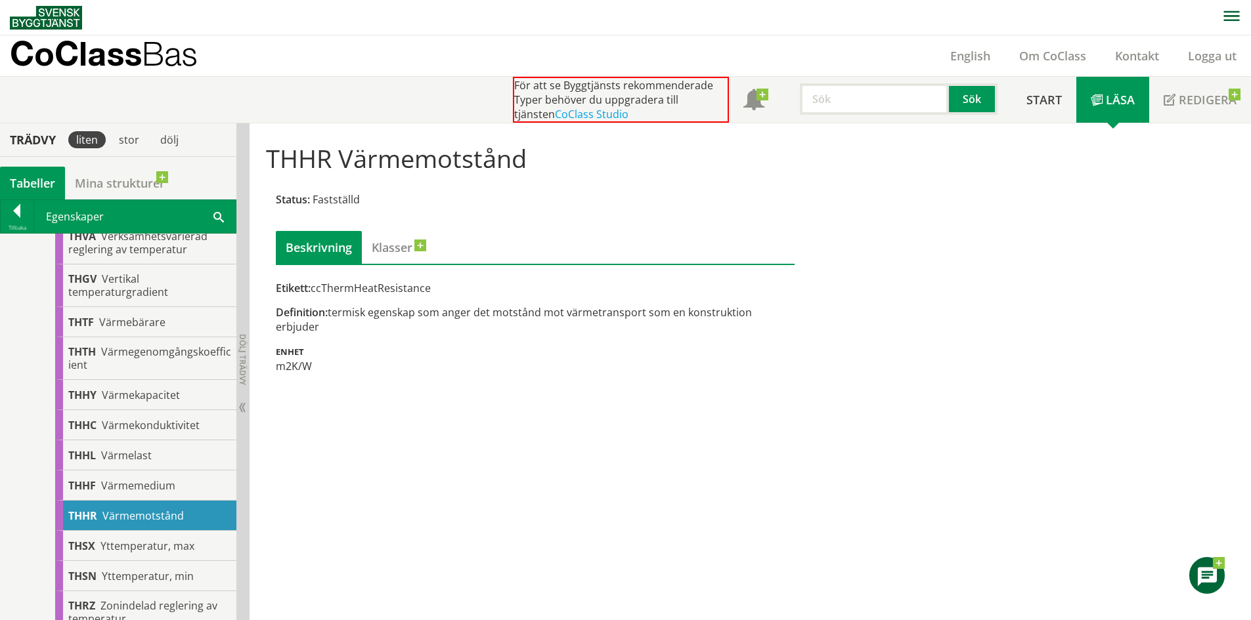
drag, startPoint x: 357, startPoint y: 295, endPoint x: 343, endPoint y: 291, distance: 14.5
click at [357, 295] on div "Etikett: ccThermHeatResistance Definition: termisk egenskap som anger det motst…" at bounding box center [535, 327] width 519 height 93
drag, startPoint x: 314, startPoint y: 288, endPoint x: 437, endPoint y: 286, distance: 122.8
click at [437, 286] on div "Etikett: ccThermHeatResistance" at bounding box center [535, 288] width 519 height 14
click at [429, 286] on div "Etikett: ccThermHeatResistance" at bounding box center [535, 288] width 519 height 14
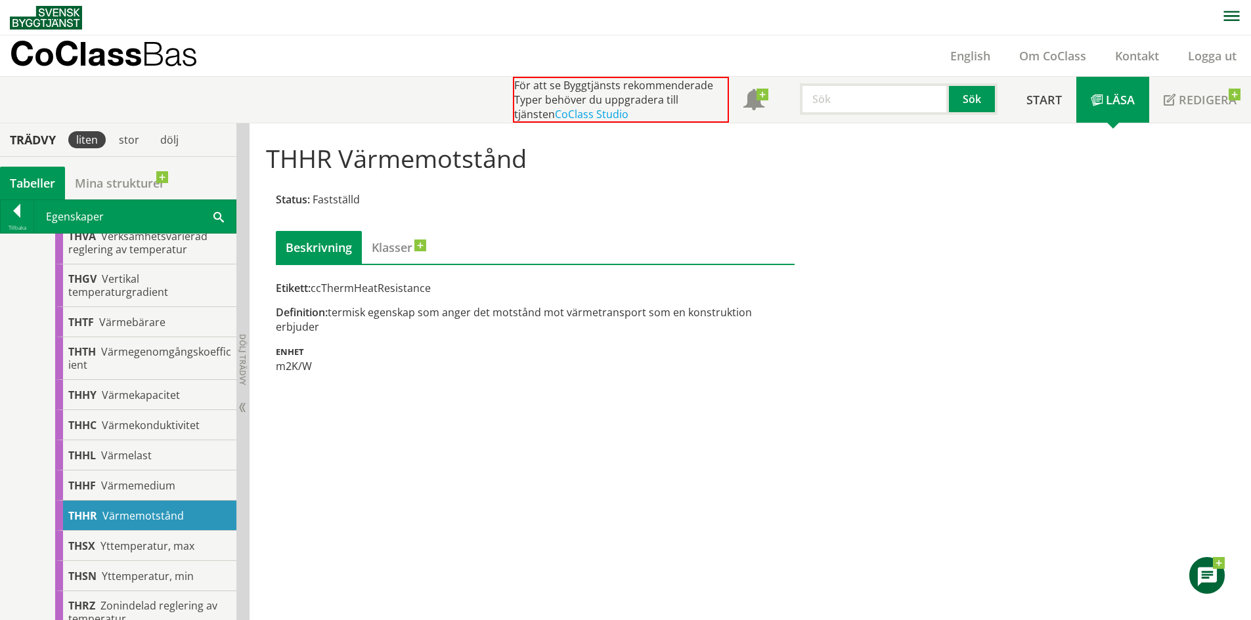
click at [427, 287] on div "Etikett: ccThermHeatResistance" at bounding box center [535, 288] width 519 height 14
click at [360, 280] on div "Beskrivning Klasser Etikett: ccThermHeatResistance Definition: termisk egenskap…" at bounding box center [535, 302] width 519 height 142
click at [414, 251] on link "Klasser" at bounding box center [392, 247] width 60 height 33
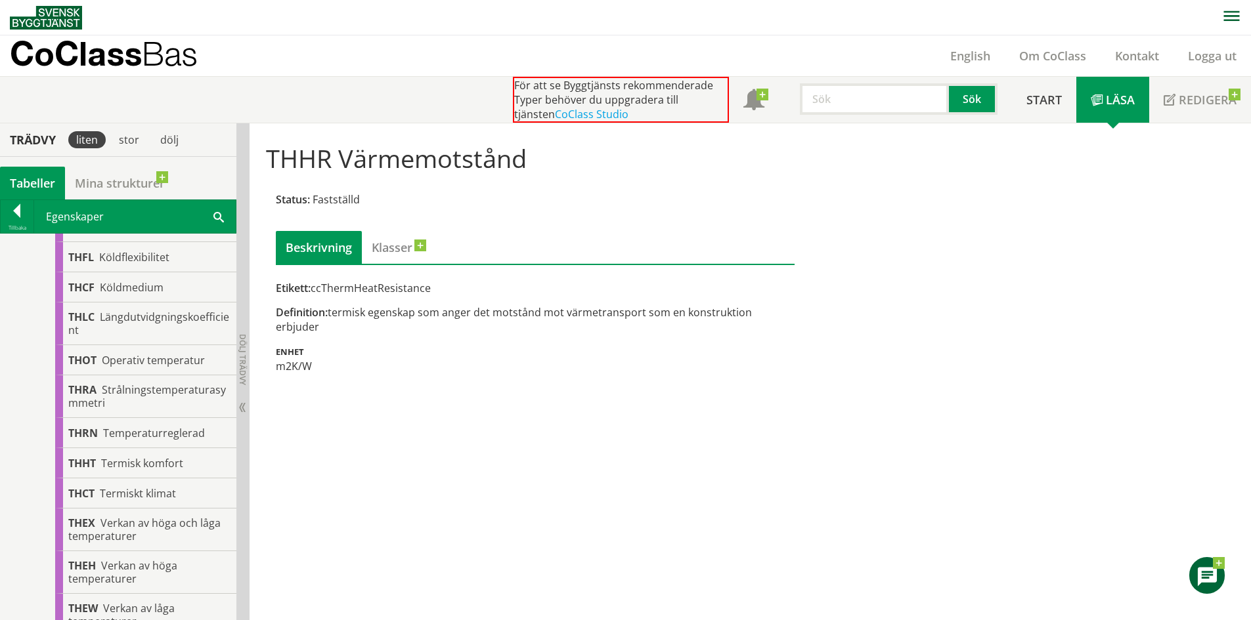
scroll to position [985, 0]
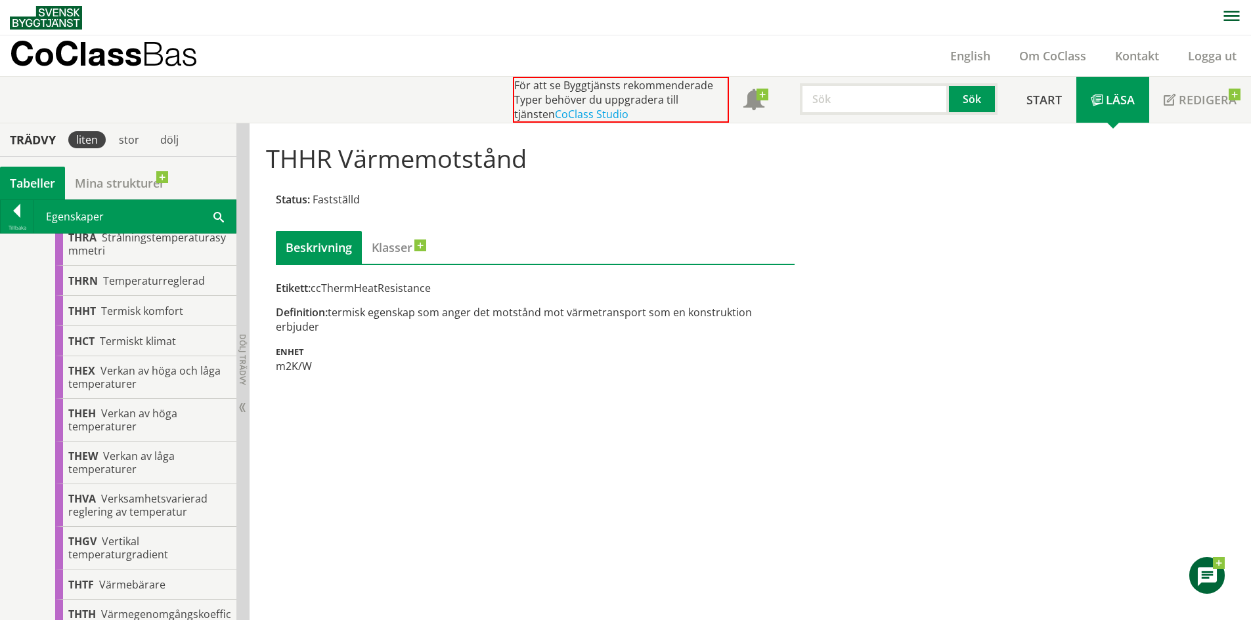
click at [418, 306] on div "Definition: termisk egenskap som anger det motstånd mot värmetransport som en k…" at bounding box center [535, 319] width 519 height 29
drag, startPoint x: 319, startPoint y: 287, endPoint x: 428, endPoint y: 297, distance: 109.5
click at [428, 297] on div "Etikett: ccThermHeatResistance Definition: termisk egenskap som anger det motst…" at bounding box center [535, 327] width 519 height 93
drag, startPoint x: 434, startPoint y: 287, endPoint x: 348, endPoint y: 284, distance: 86.0
click at [348, 284] on div "Etikett: ccThermHeatResistance" at bounding box center [535, 288] width 519 height 14
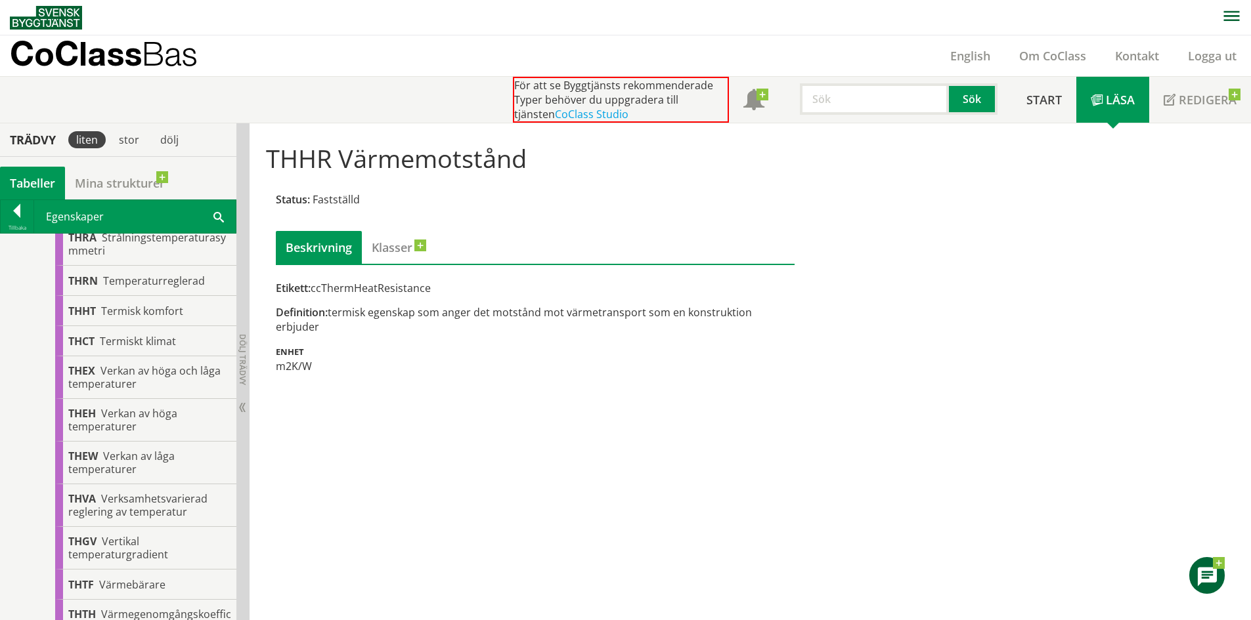
drag, startPoint x: 284, startPoint y: 159, endPoint x: 532, endPoint y: 155, distance: 248.2
click at [534, 155] on div "THHR Värmemotstånd Status: Fastställd Beskrivning Klasser Etikett: ccThermHeatR…" at bounding box center [669, 256] width 827 height 247
drag, startPoint x: 498, startPoint y: 162, endPoint x: 469, endPoint y: 152, distance: 31.1
click at [469, 152] on h1 "THHR Värmemotstånd" at bounding box center [669, 158] width 807 height 29
click at [368, 291] on div "Etikett: ccThermHeatResistance" at bounding box center [535, 288] width 519 height 14
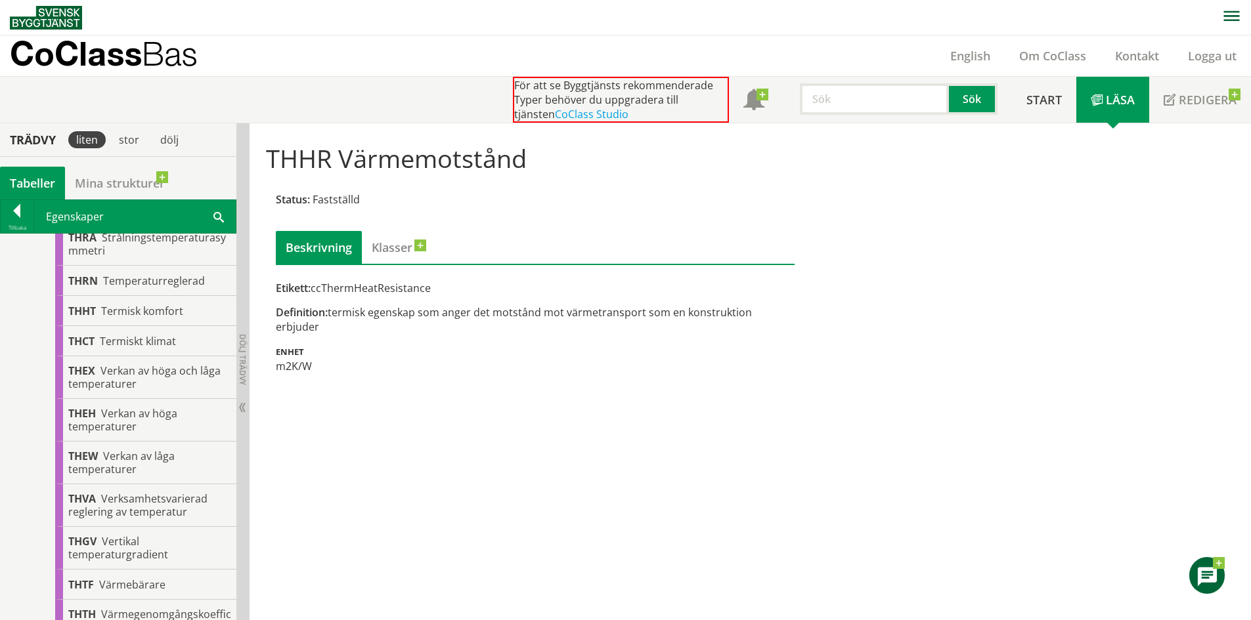
click at [368, 291] on div "Etikett: ccThermHeatResistance" at bounding box center [535, 288] width 519 height 14
drag, startPoint x: 368, startPoint y: 290, endPoint x: 347, endPoint y: 286, distance: 20.9
click at [347, 286] on div "Etikett: ccThermHeatResistance" at bounding box center [535, 288] width 519 height 14
drag, startPoint x: 331, startPoint y: 284, endPoint x: 387, endPoint y: 283, distance: 55.8
click at [387, 283] on div "Etikett: ccThermHeatResistance" at bounding box center [535, 288] width 519 height 14
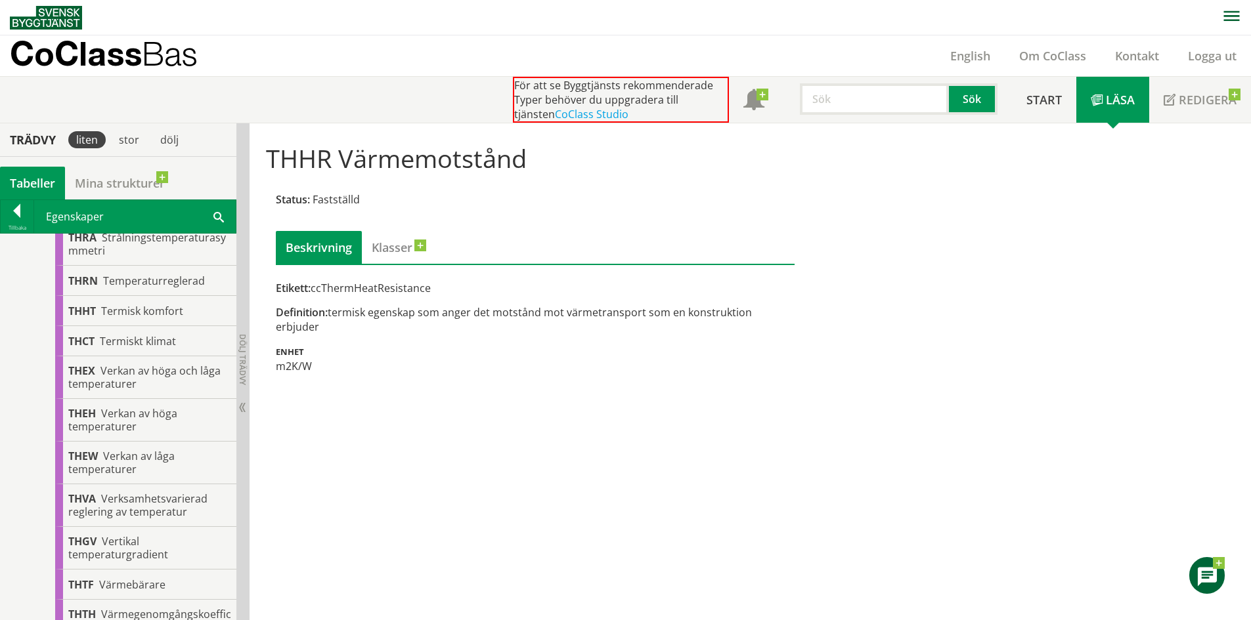
drag, startPoint x: 371, startPoint y: 318, endPoint x: 496, endPoint y: 322, distance: 124.8
click at [496, 322] on div "Etikett: ccThermHeatResistance Definition: termisk egenskap som anger det motst…" at bounding box center [535, 327] width 519 height 93
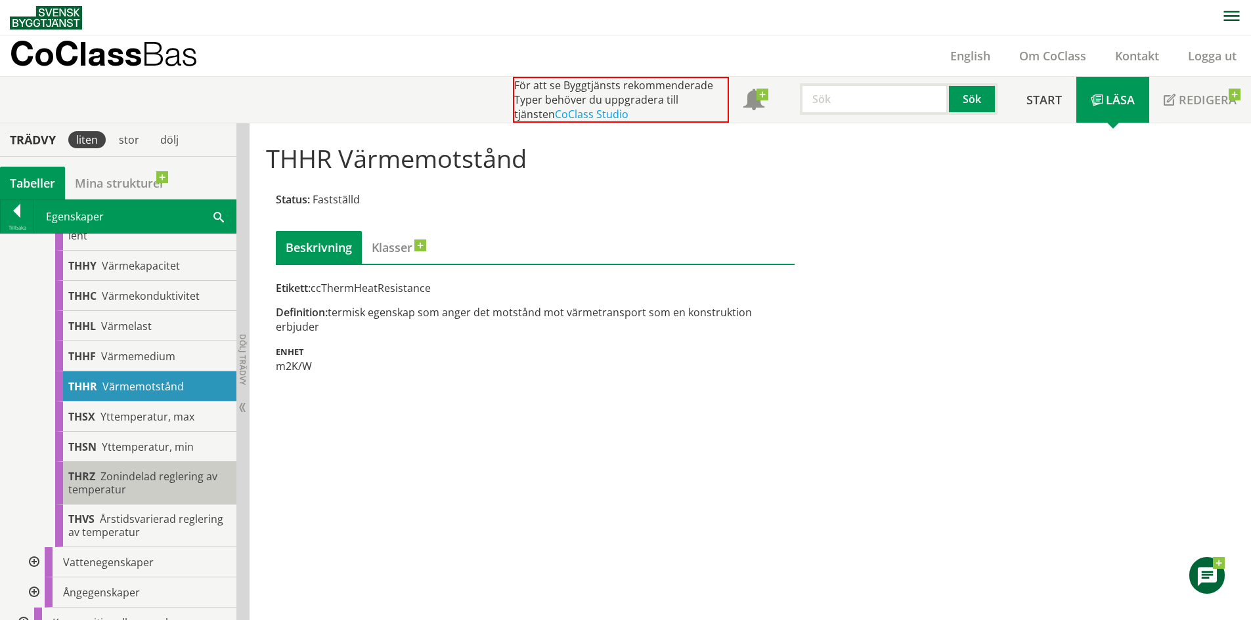
scroll to position [1379, 0]
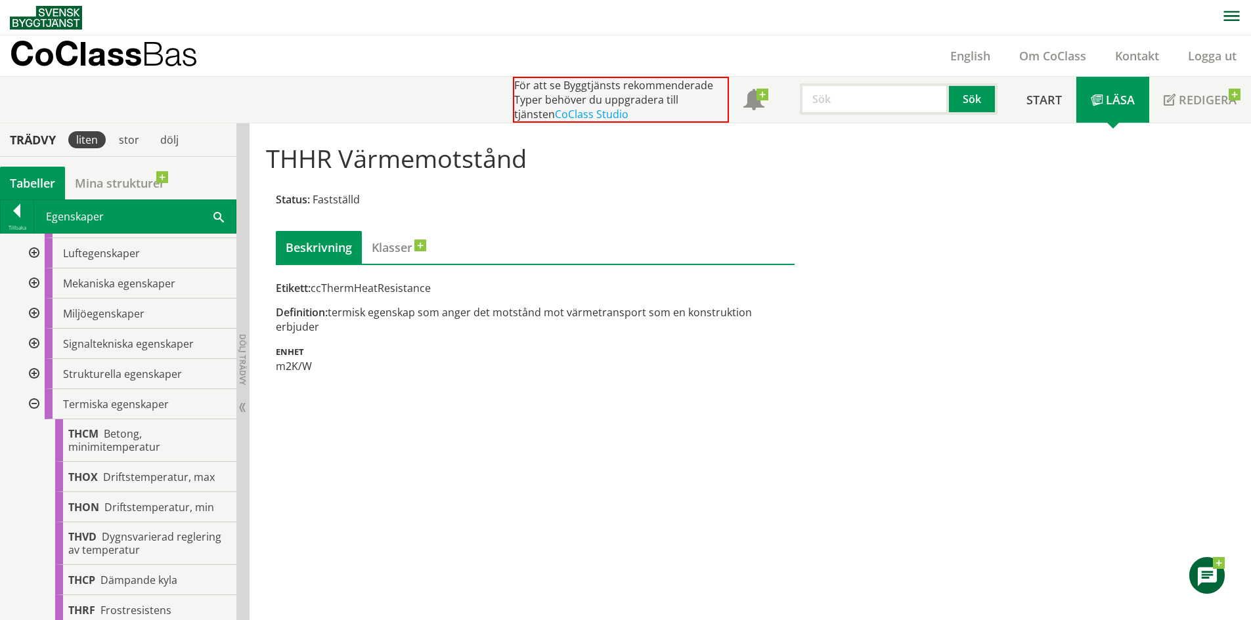
click at [30, 406] on div at bounding box center [33, 404] width 24 height 30
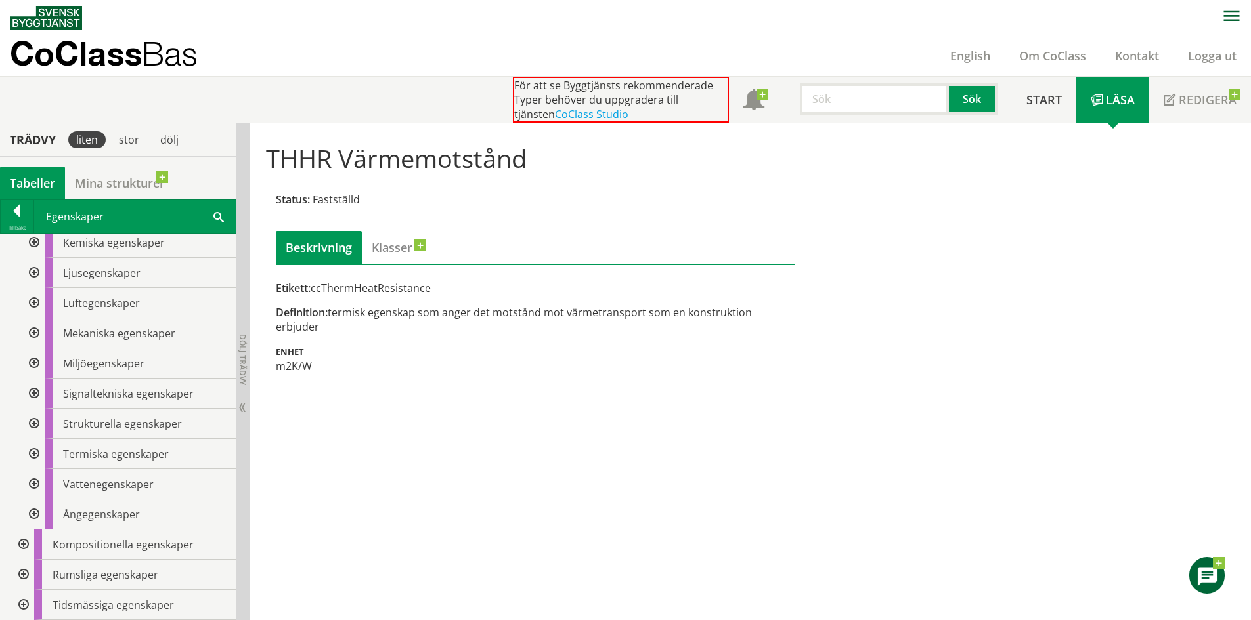
click at [36, 423] on div at bounding box center [33, 424] width 24 height 30
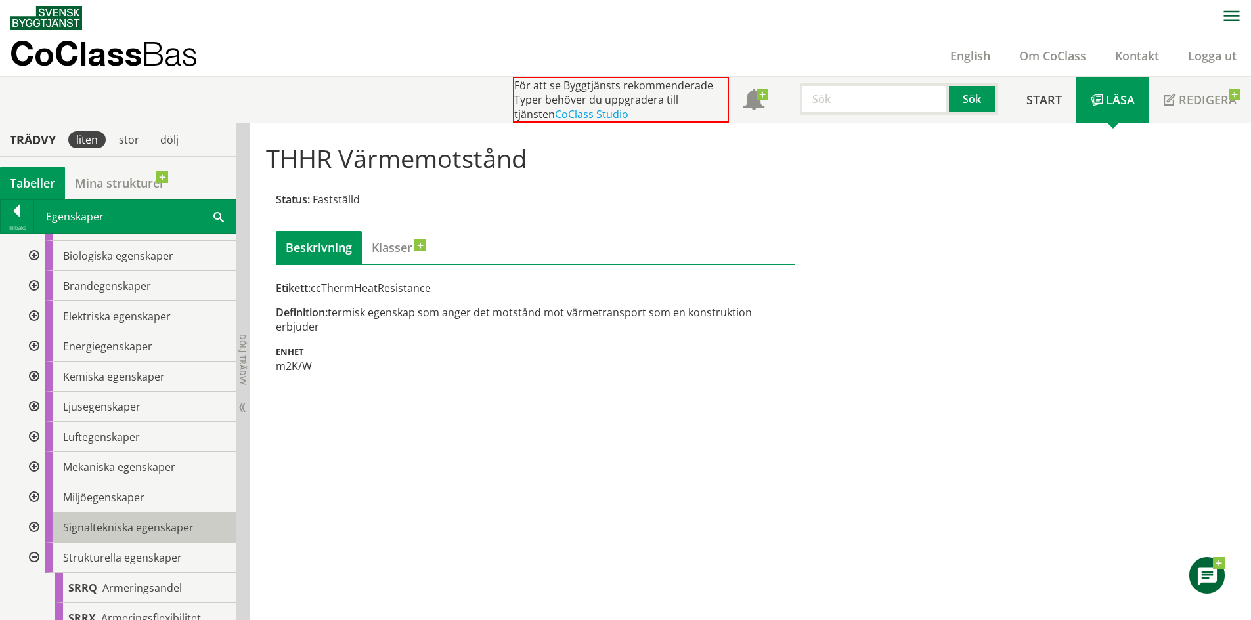
scroll to position [131, 0]
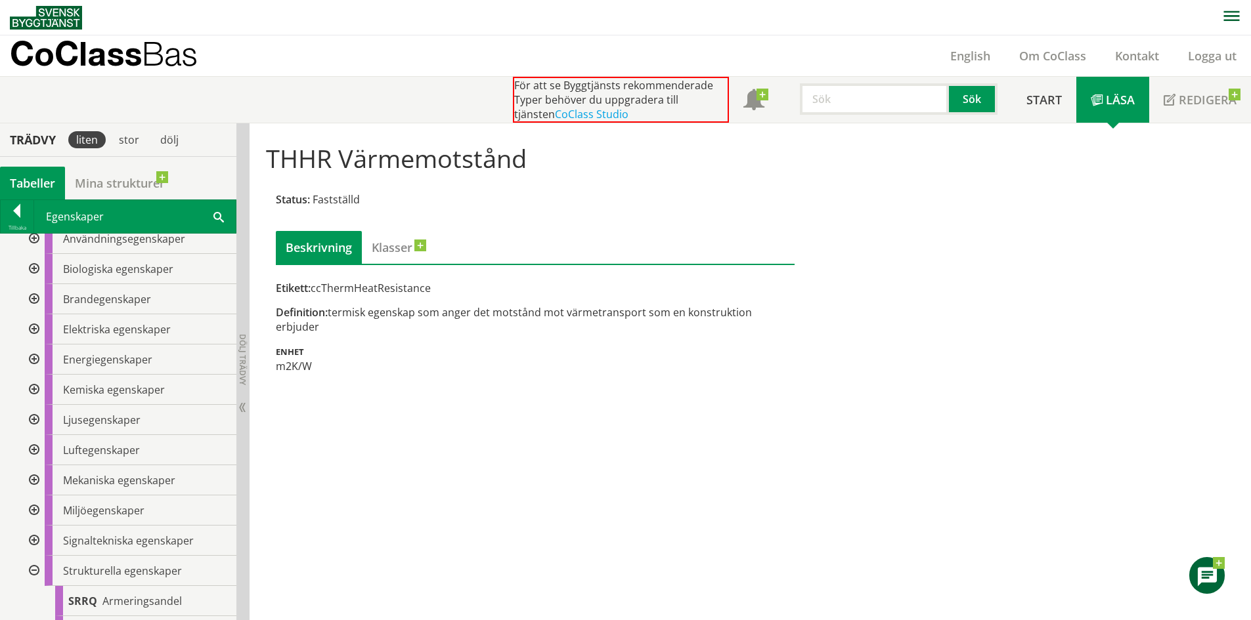
click at [28, 567] on div at bounding box center [33, 571] width 24 height 30
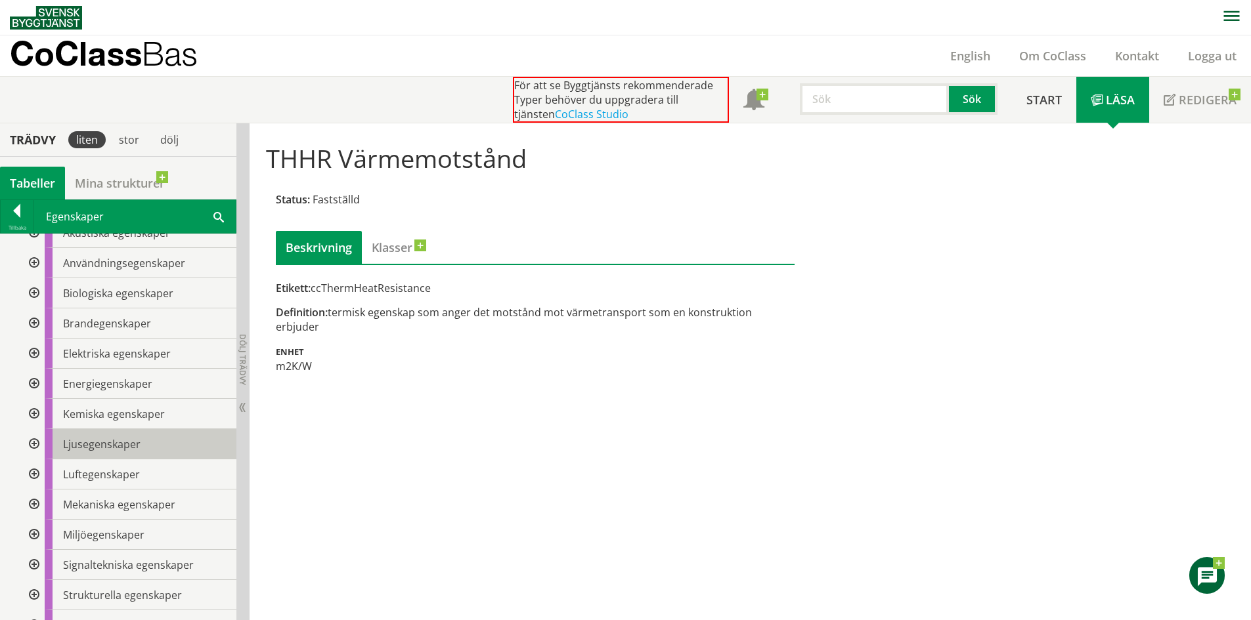
scroll to position [66, 0]
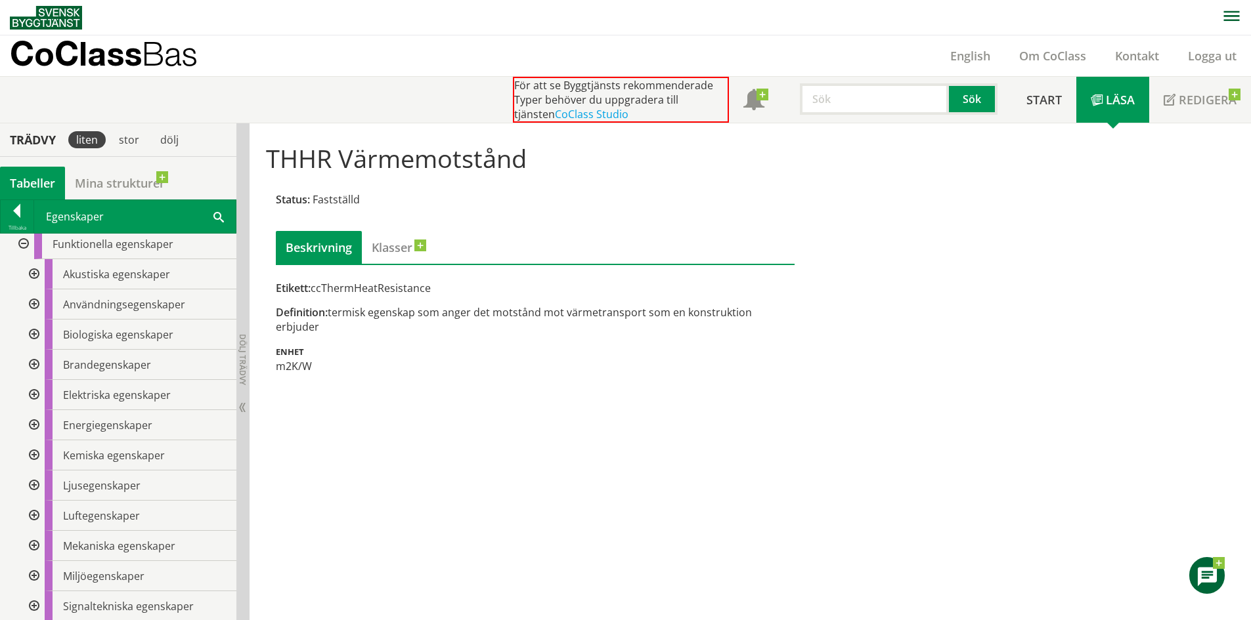
click at [39, 297] on div at bounding box center [33, 305] width 24 height 30
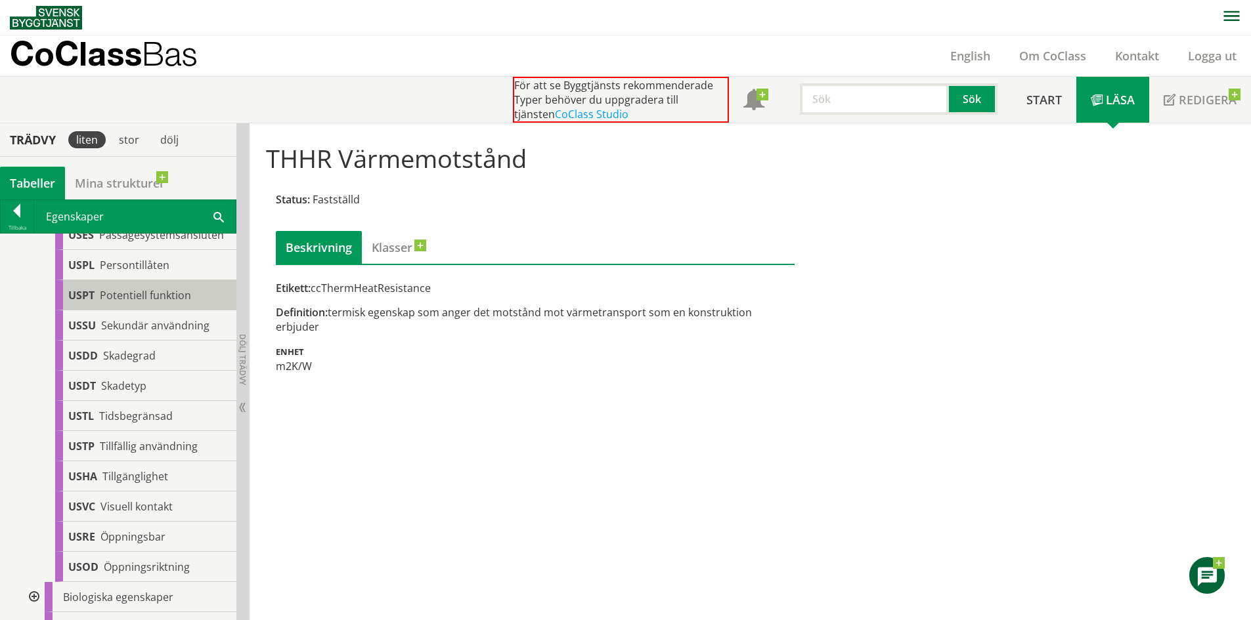
scroll to position [1050, 0]
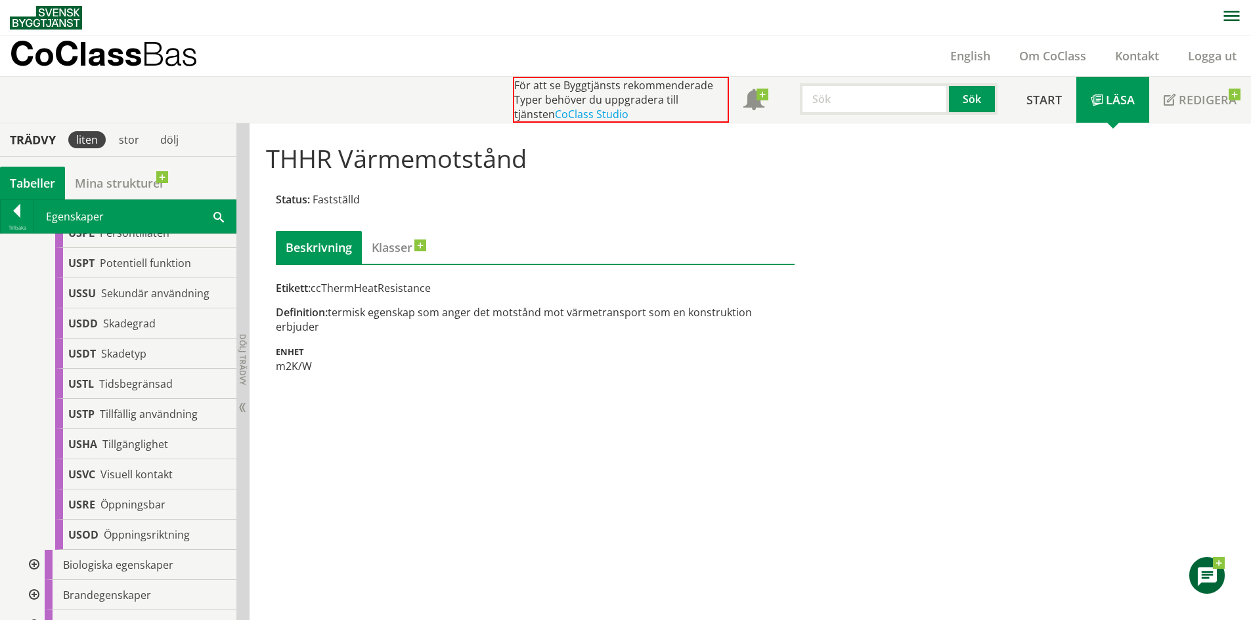
click at [837, 111] on input "text" at bounding box center [874, 99] width 149 height 32
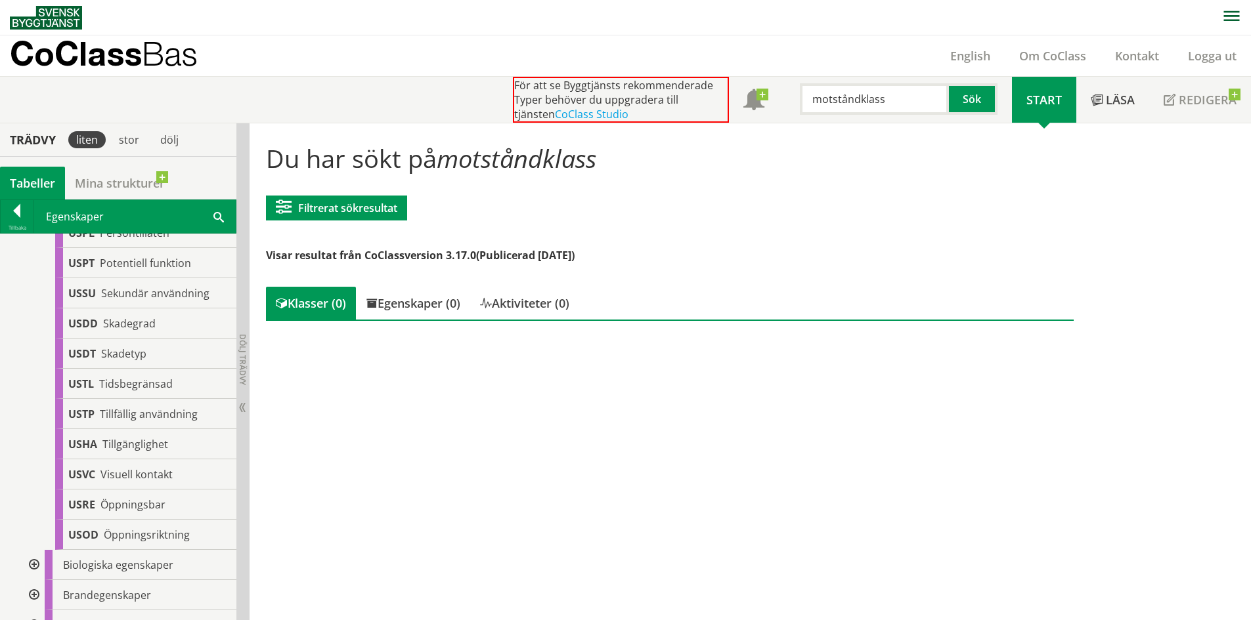
drag, startPoint x: 864, startPoint y: 104, endPoint x: 930, endPoint y: 116, distance: 67.2
click at [930, 112] on input "motståndklass" at bounding box center [874, 99] width 149 height 32
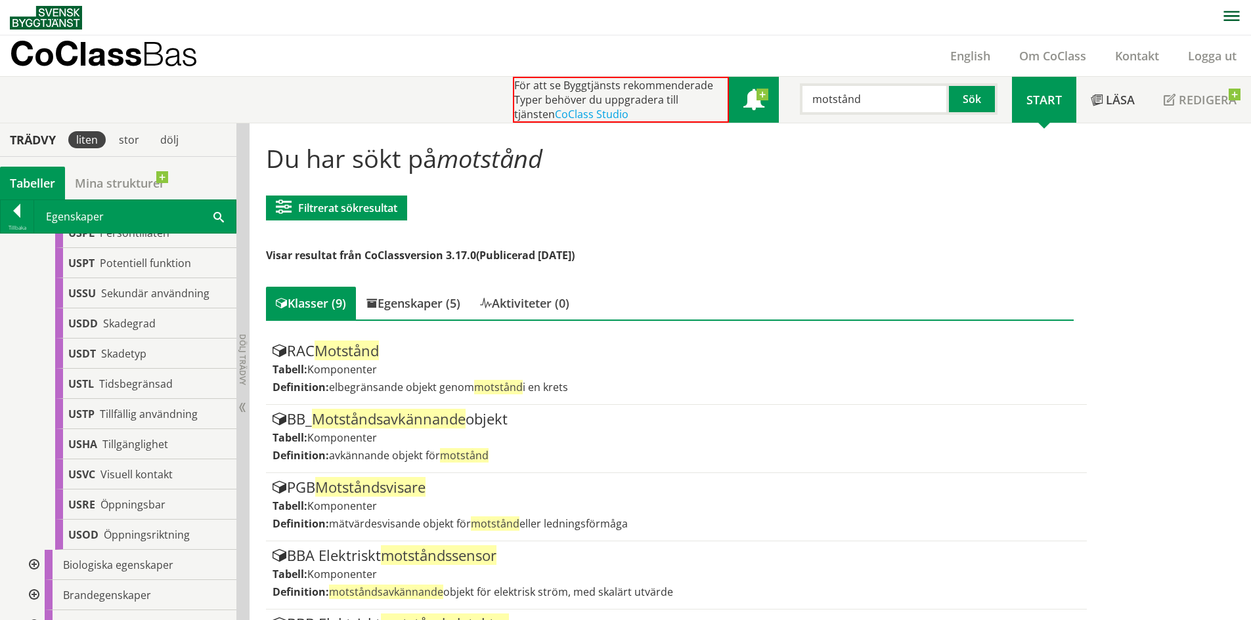
drag, startPoint x: 884, startPoint y: 101, endPoint x: 750, endPoint y: 97, distance: 134.0
click at [750, 97] on div "För att se Byggtjänsts rekommenderade Typer behöver du uppgradera till tjänsten…" at bounding box center [762, 100] width 499 height 46
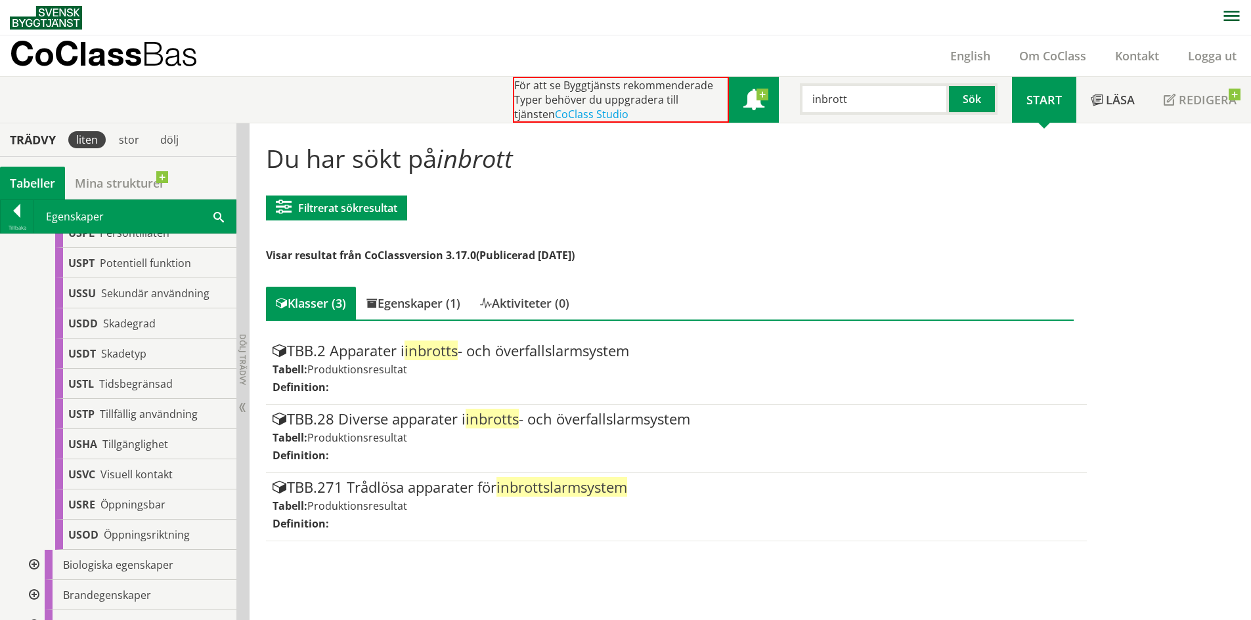
drag, startPoint x: 861, startPoint y: 104, endPoint x: 738, endPoint y: 106, distance: 122.8
click at [748, 100] on div "För att se Byggtjänsts rekommenderade Typer behöver du uppgradera till tjänsten…" at bounding box center [762, 100] width 499 height 46
type input "tjocklek"
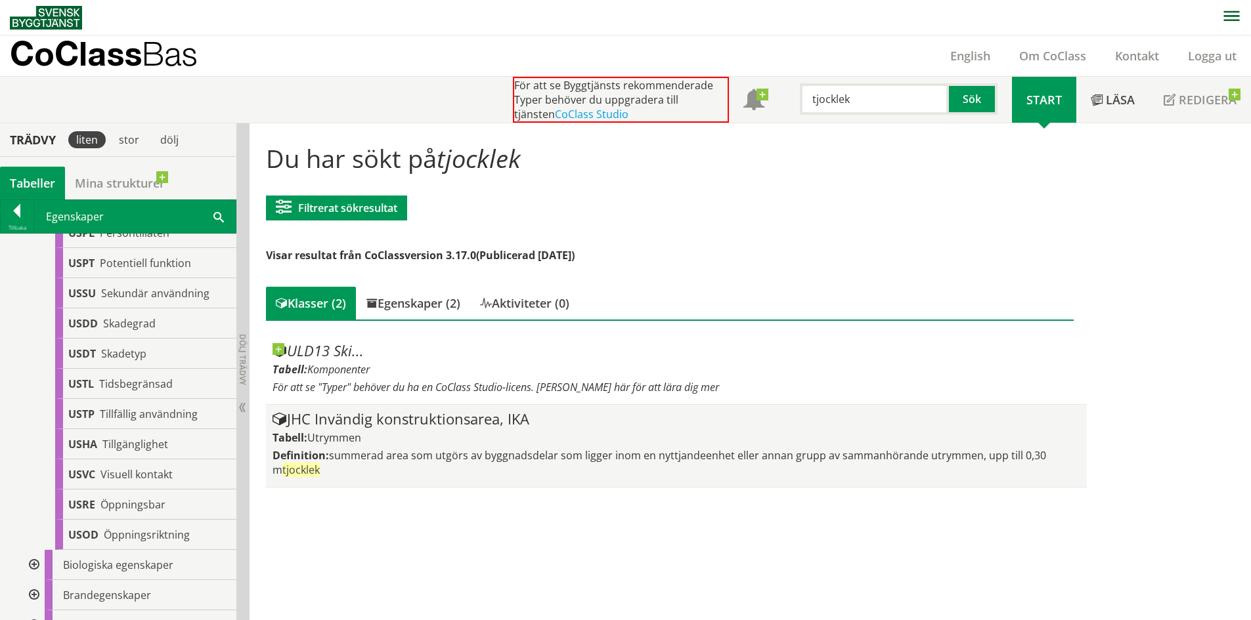
click at [433, 424] on div "JHC Invändig konstruktionsarea, IKA" at bounding box center [675, 420] width 807 height 16
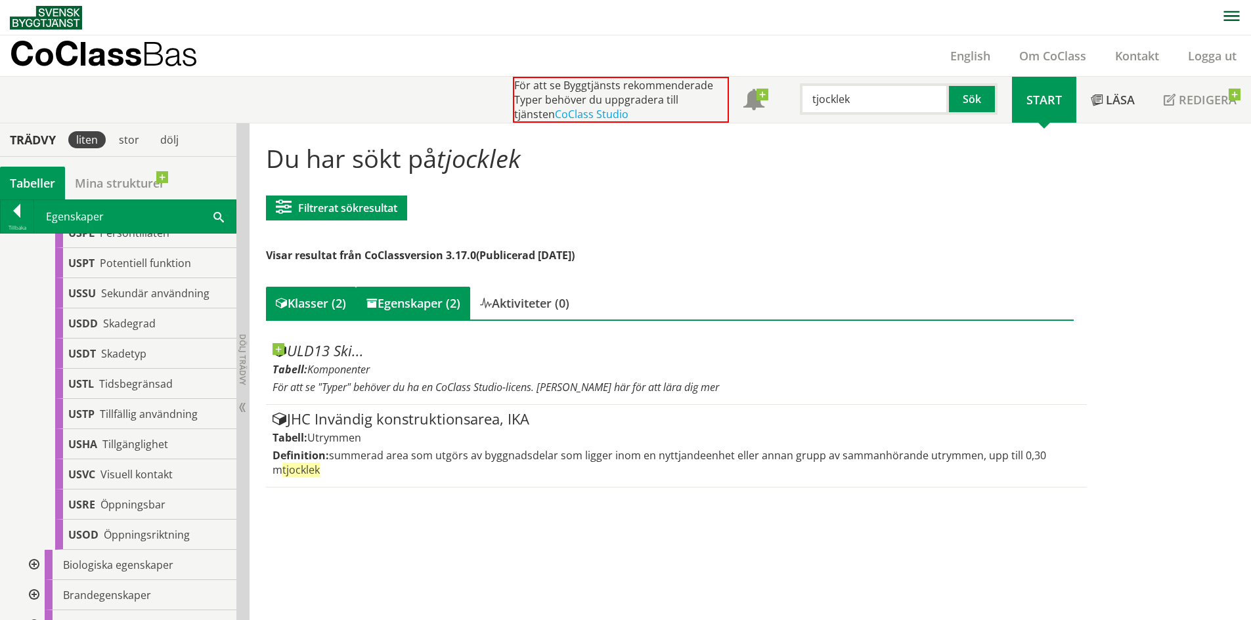
click at [421, 296] on div "Egenskaper (2)" at bounding box center [413, 303] width 114 height 33
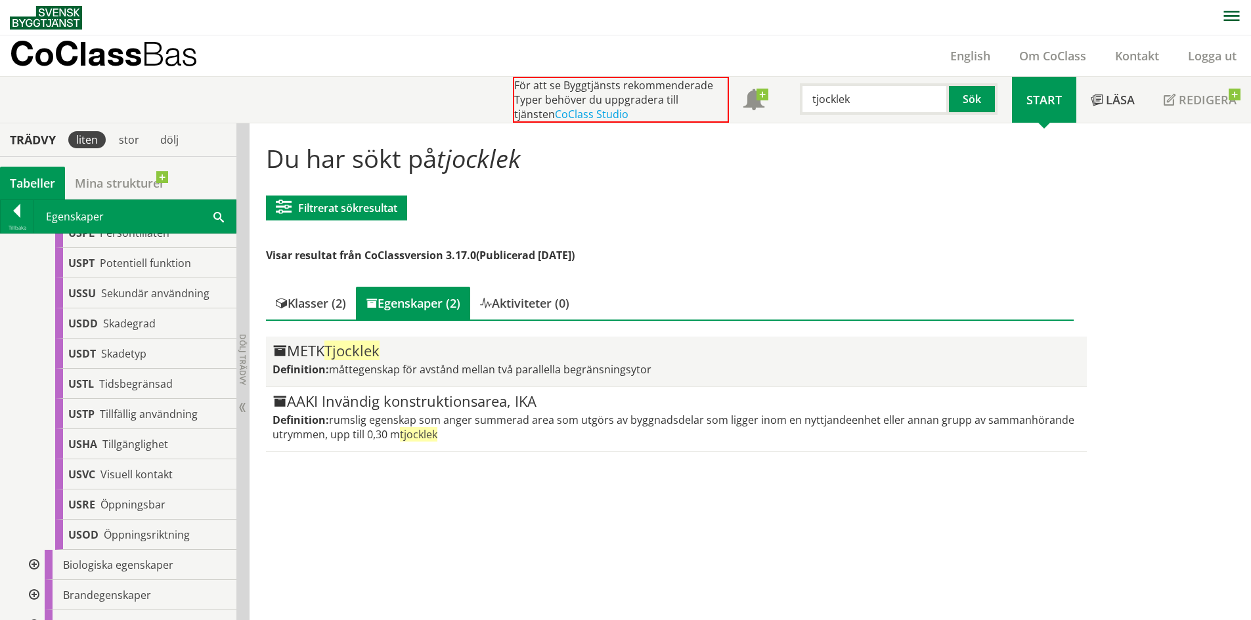
click at [613, 361] on div "METK Tjocklek Definition: måttegenskap för avstånd mellan två parallella begrän…" at bounding box center [675, 361] width 807 height 37
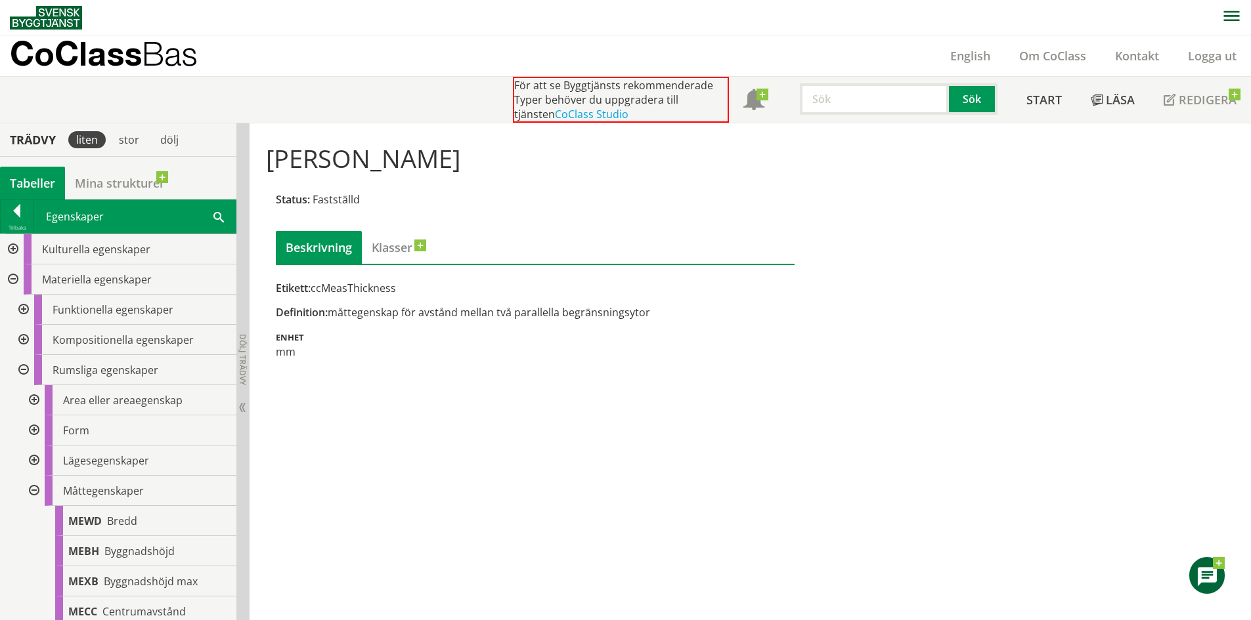
drag, startPoint x: 315, startPoint y: 287, endPoint x: 412, endPoint y: 295, distance: 97.5
click at [412, 295] on div "Etikett: ccMeasThickness" at bounding box center [535, 288] width 519 height 14
click at [388, 288] on div "Etikett: ccMeasThickness" at bounding box center [535, 288] width 519 height 14
click at [355, 309] on div "Definition: måttegenskap för avstånd mellan två parallella begränsningsytor" at bounding box center [535, 312] width 519 height 14
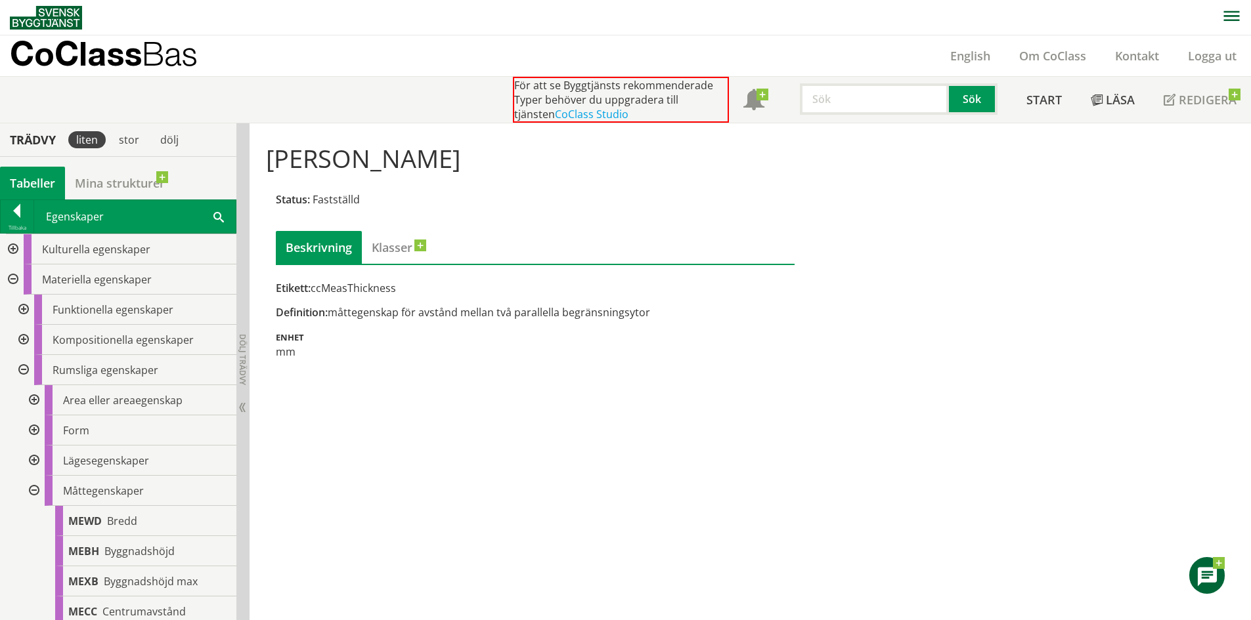
click at [347, 313] on div "Definition: måttegenskap för avstånd mellan två parallella begränsningsytor" at bounding box center [535, 312] width 519 height 14
drag, startPoint x: 475, startPoint y: 317, endPoint x: 684, endPoint y: 583, distance: 338.5
click at [670, 312] on div "Definition: måttegenskap för avstånd mellan två parallella begränsningsytor" at bounding box center [535, 312] width 519 height 14
click at [837, 106] on input "text" at bounding box center [874, 99] width 149 height 32
type input "djup"
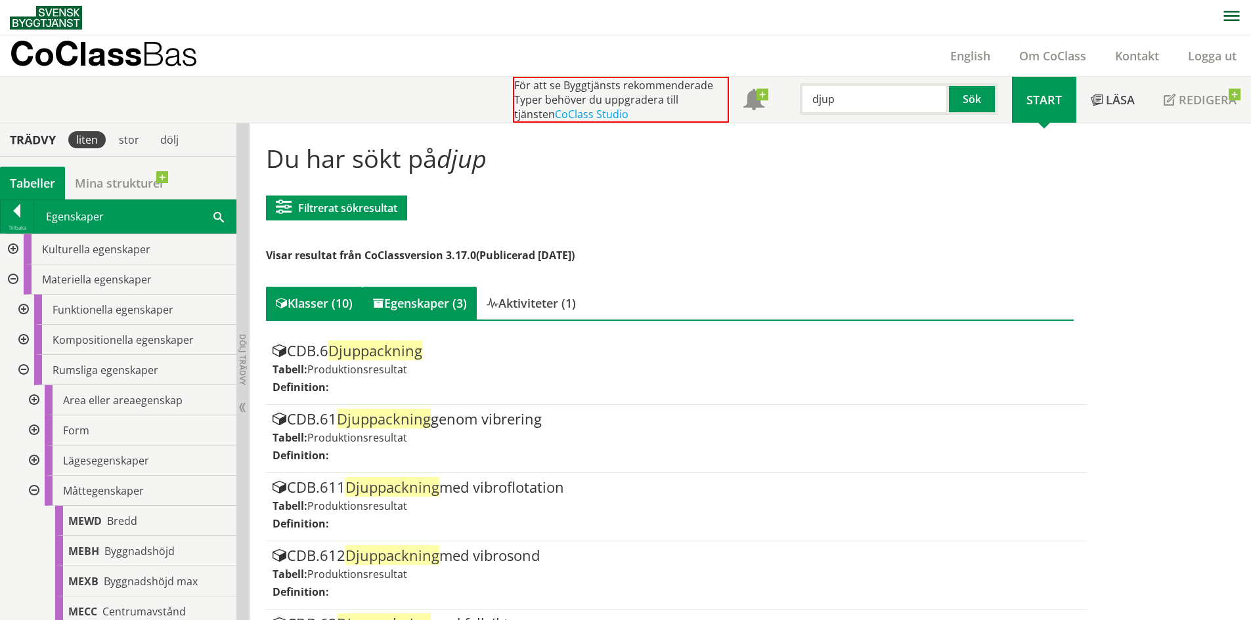
click at [446, 311] on div "Egenskaper (3)" at bounding box center [419, 303] width 114 height 33
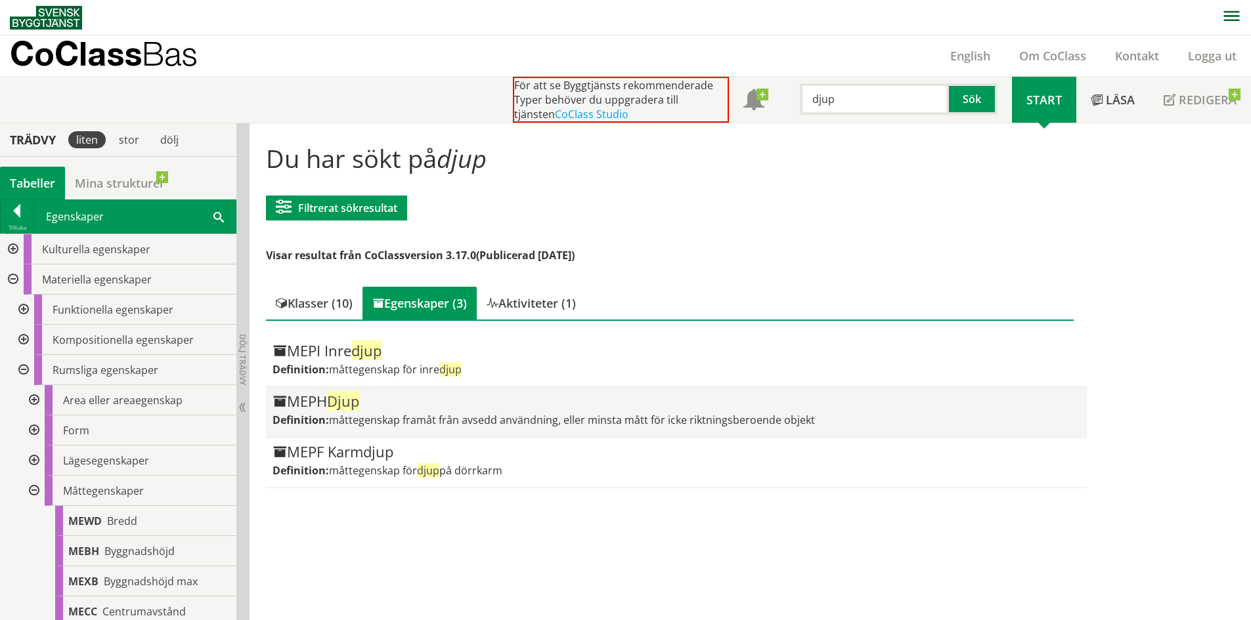
click at [446, 404] on div "MEPH Djup" at bounding box center [675, 402] width 807 height 16
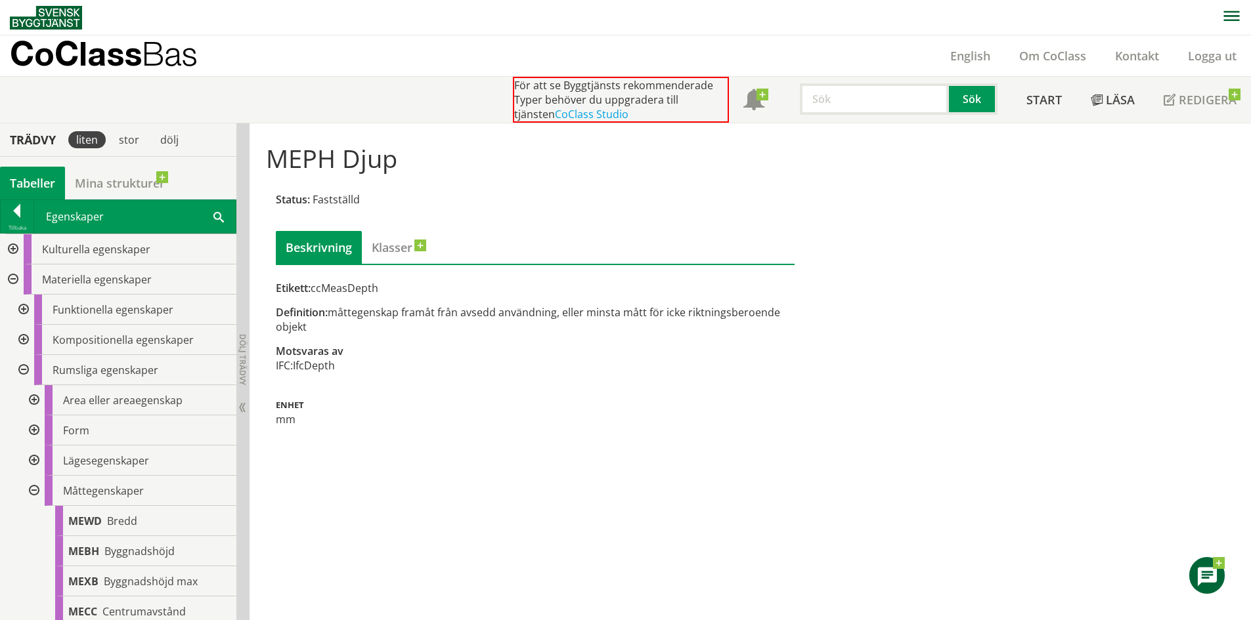
drag, startPoint x: 840, startPoint y: 91, endPoint x: 821, endPoint y: 89, distance: 19.1
click at [840, 91] on input "text" at bounding box center [874, 99] width 149 height 32
type input "rum"
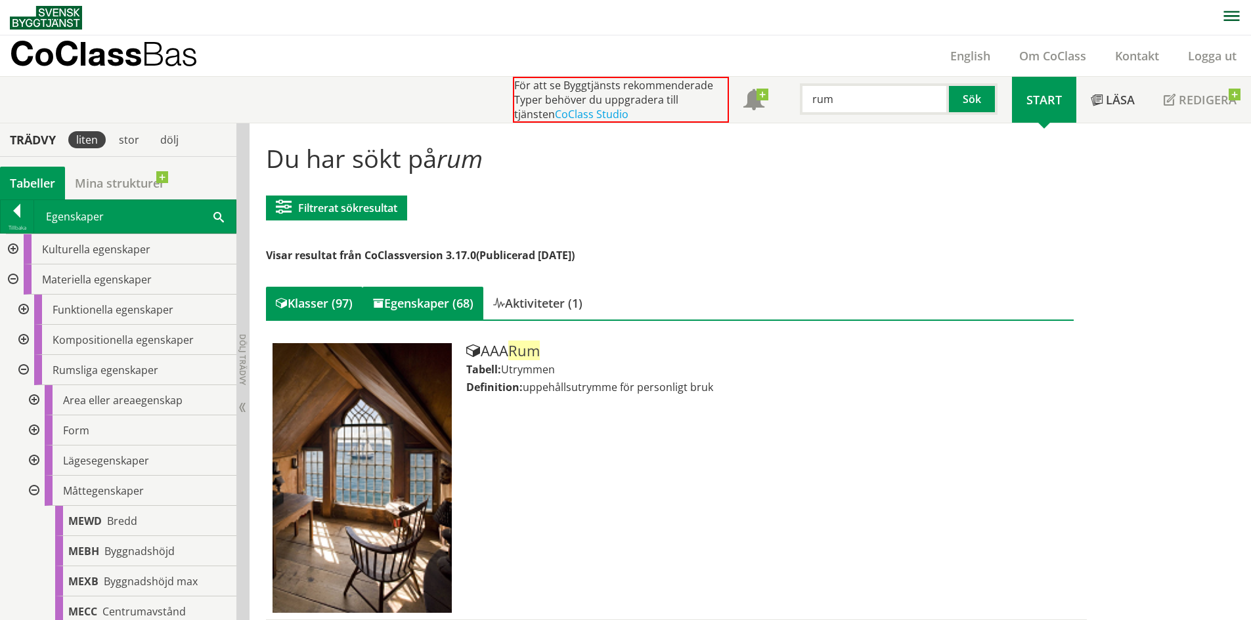
click at [398, 291] on div "Egenskaper (68)" at bounding box center [422, 303] width 121 height 33
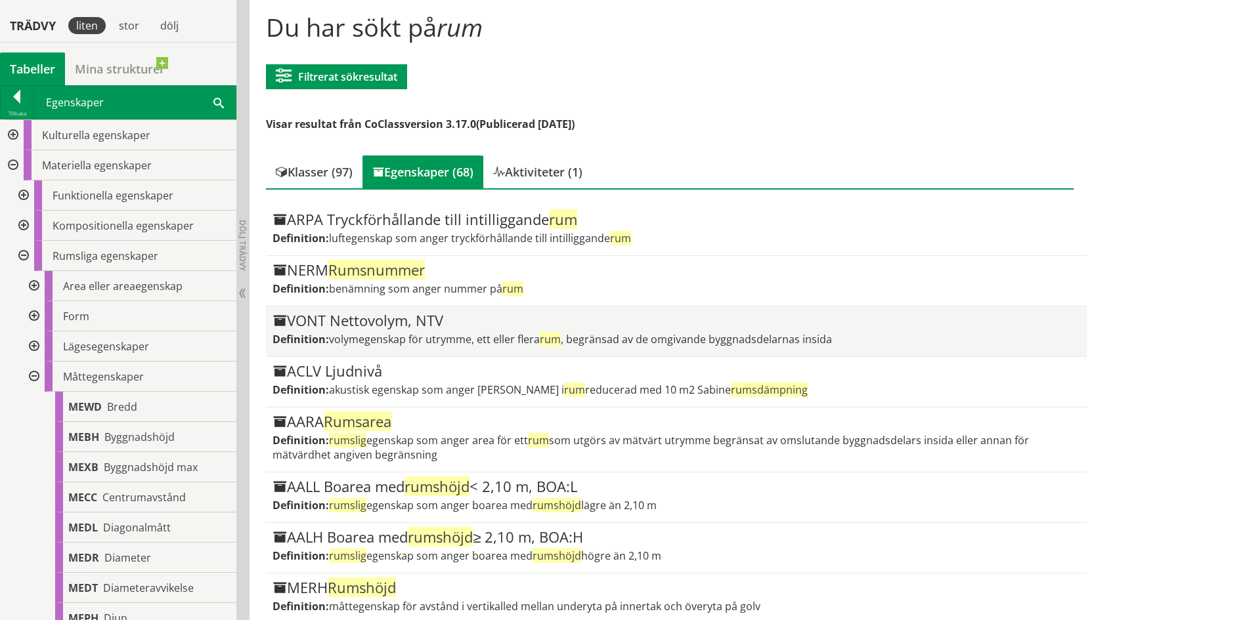
scroll to position [197, 0]
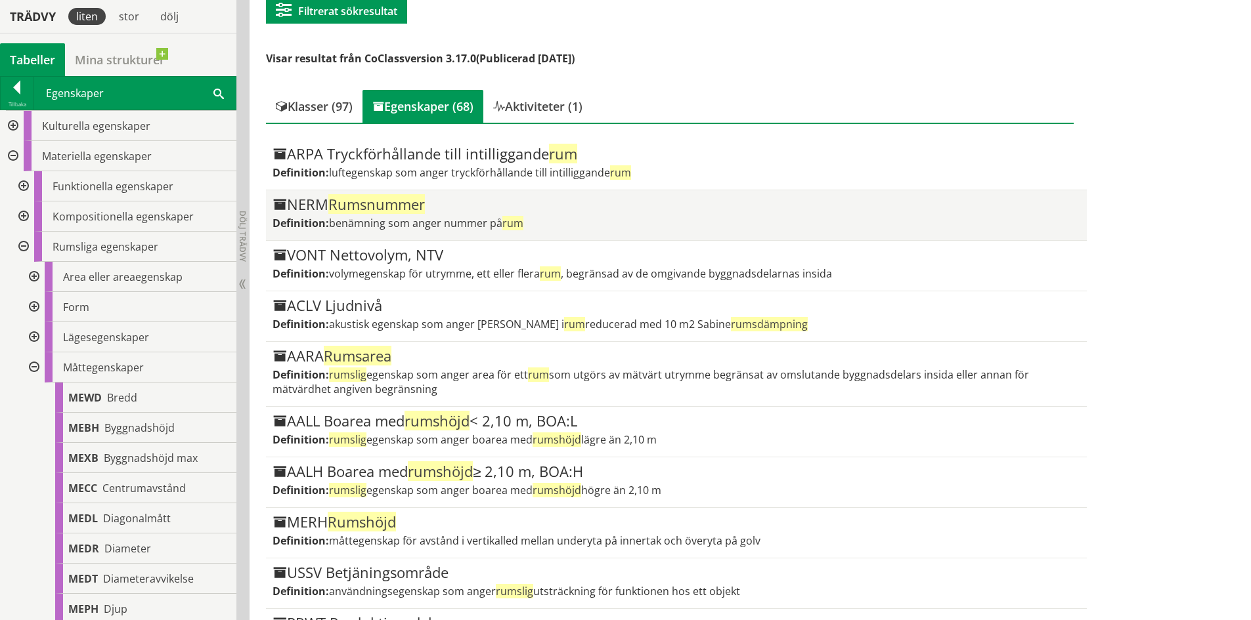
click at [508, 220] on span "rum" at bounding box center [512, 223] width 21 height 14
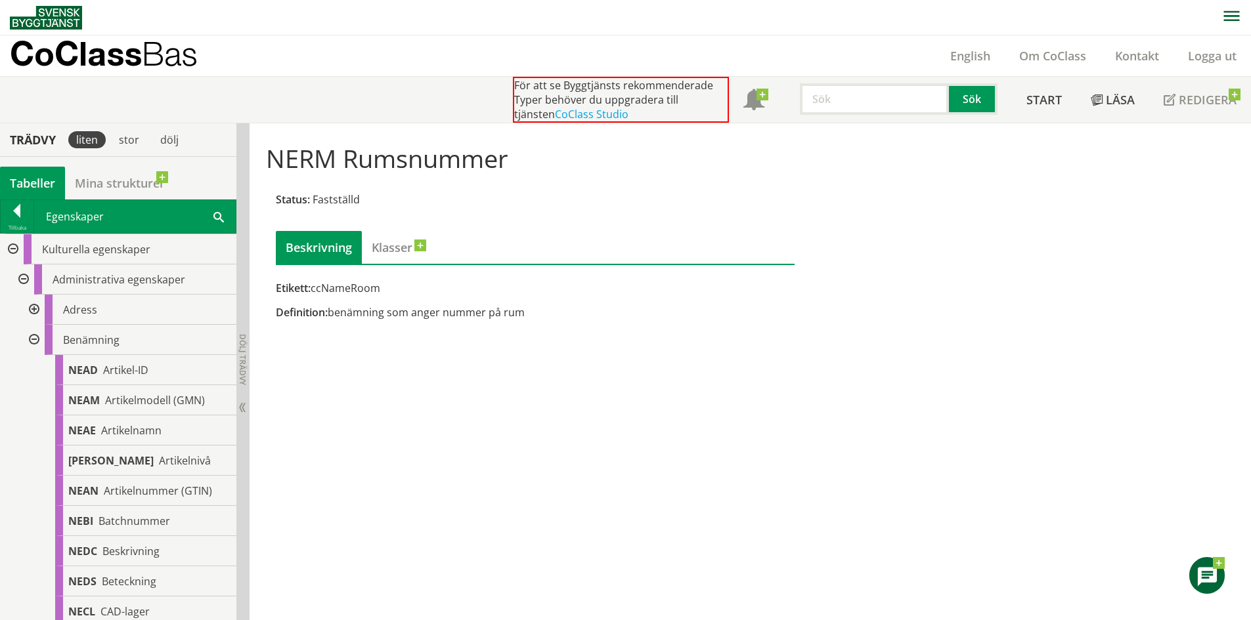
drag, startPoint x: 316, startPoint y: 285, endPoint x: 393, endPoint y: 291, distance: 77.7
click at [393, 291] on div "Etikett: ccNameRoom" at bounding box center [535, 288] width 519 height 14
